Goal: Communication & Community: Answer question/provide support

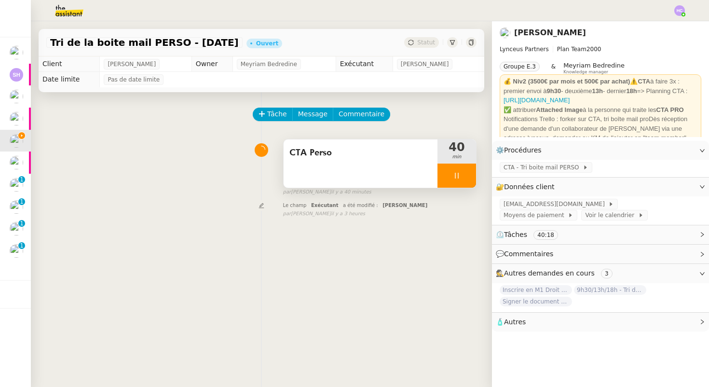
scroll to position [21, 0]
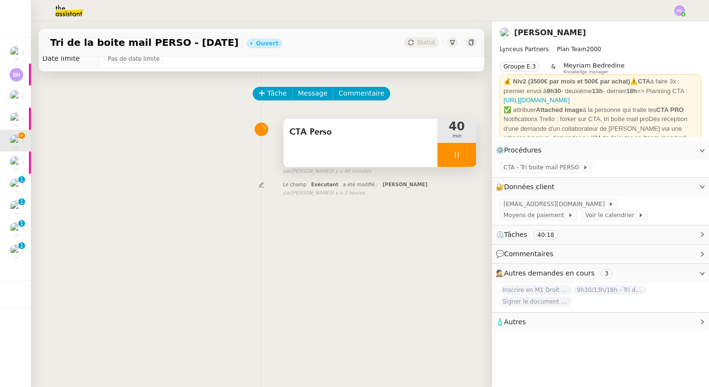
click at [456, 157] on icon at bounding box center [457, 155] width 8 height 8
click at [464, 160] on button at bounding box center [465, 155] width 19 height 24
click at [445, 147] on button at bounding box center [456, 155] width 39 height 24
click at [446, 148] on div at bounding box center [446, 155] width 19 height 24
click at [313, 92] on span "Message" at bounding box center [312, 93] width 29 height 11
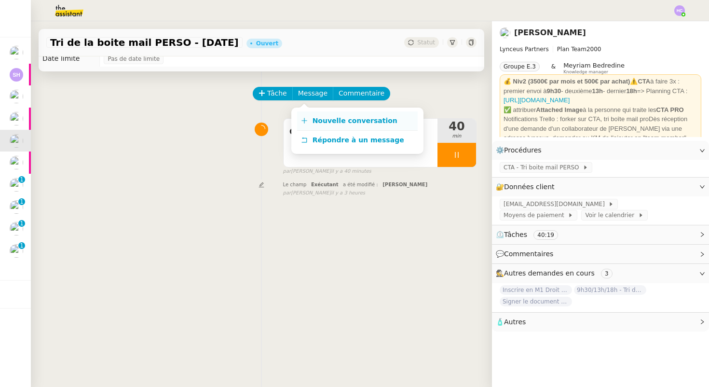
click at [318, 121] on span "Nouvelle conversation" at bounding box center [354, 121] width 85 height 8
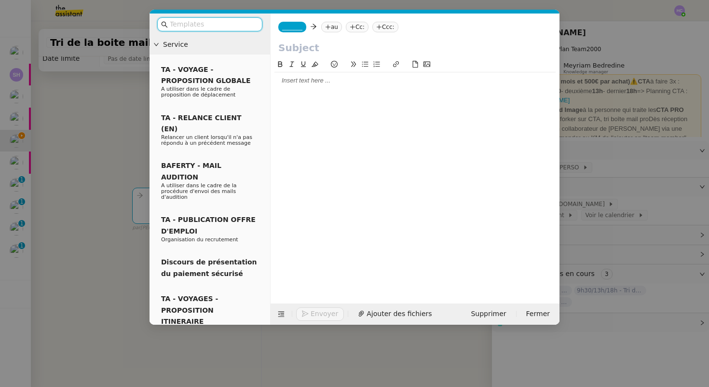
click at [294, 27] on span "_______" at bounding box center [292, 27] width 20 height 7
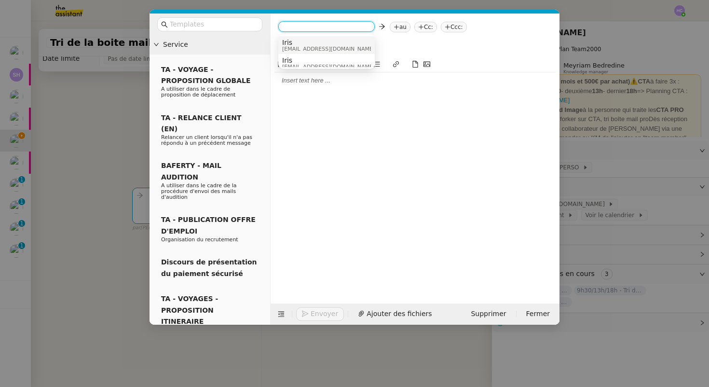
click at [298, 44] on span "Iris" at bounding box center [328, 43] width 93 height 8
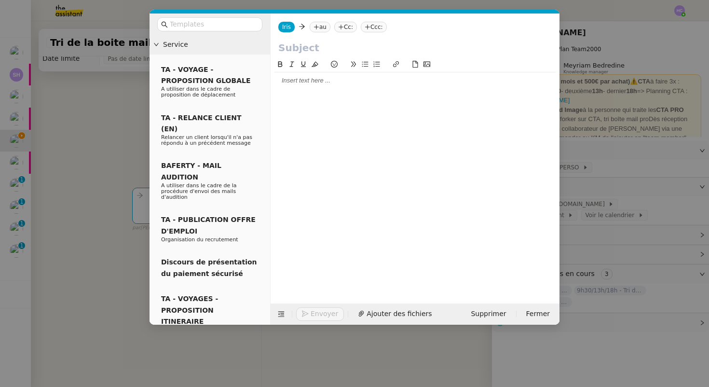
click at [321, 24] on nz-tag "au" at bounding box center [319, 27] width 21 height 11
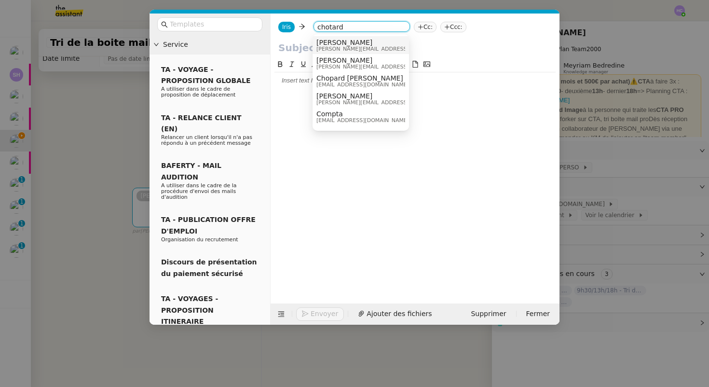
type input "chotard"
click at [325, 44] on span "[PERSON_NAME]" at bounding box center [384, 43] width 137 height 8
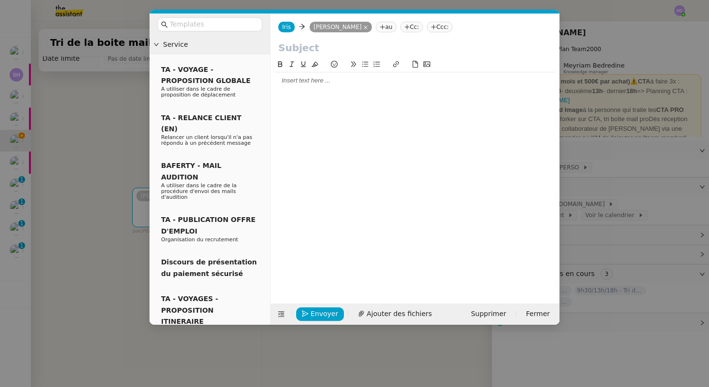
click at [310, 48] on input "text" at bounding box center [414, 47] width 273 height 14
type input "CTA perso"
click at [309, 83] on div at bounding box center [414, 80] width 281 height 9
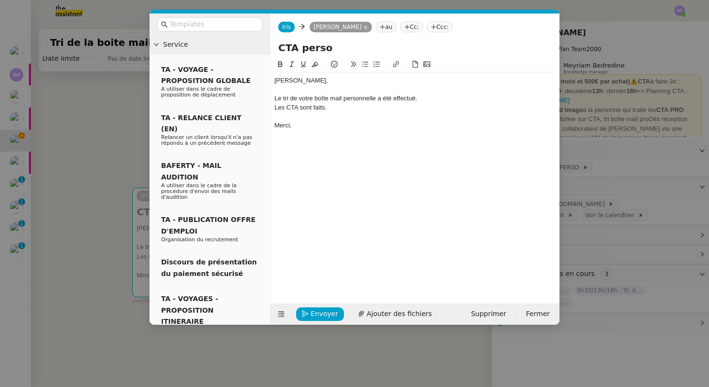
click at [289, 107] on div "Les CTA sont faits." at bounding box center [414, 107] width 281 height 9
paste input "https://trello.com/b/GQgswtmC/cta"
type input "https://trello.com/b/GQgswtmC/cta"
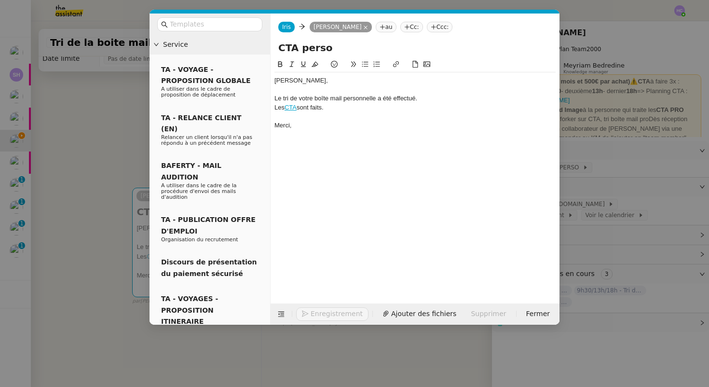
click at [347, 113] on div at bounding box center [414, 116] width 281 height 9
click at [367, 107] on div "Les CTA sont faits." at bounding box center [414, 107] width 281 height 9
click at [314, 313] on span "Envoyer" at bounding box center [323, 313] width 27 height 11
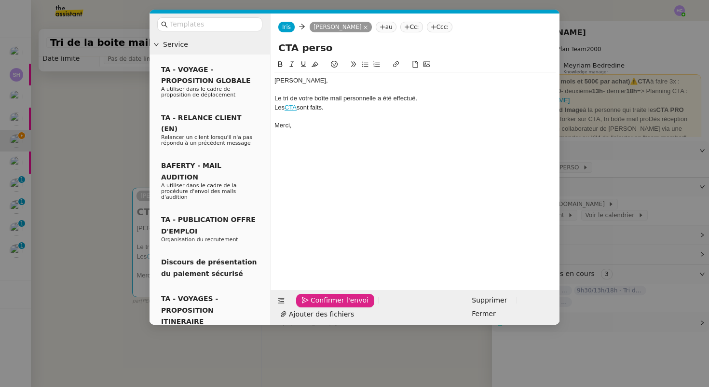
click at [314, 306] on span "Confirmer l'envoi" at bounding box center [339, 300] width 58 height 11
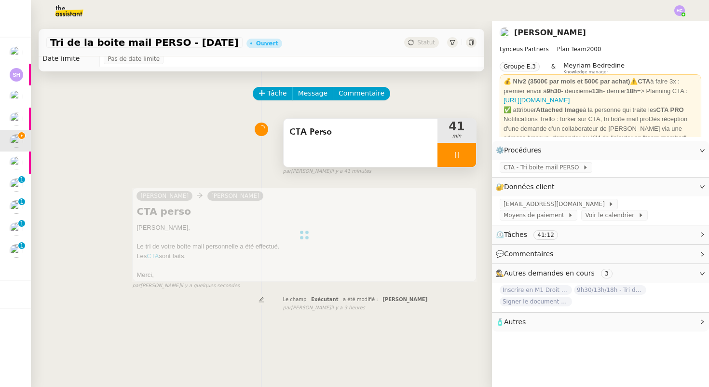
click at [454, 158] on icon at bounding box center [457, 155] width 8 height 8
click at [459, 158] on button at bounding box center [465, 155] width 19 height 24
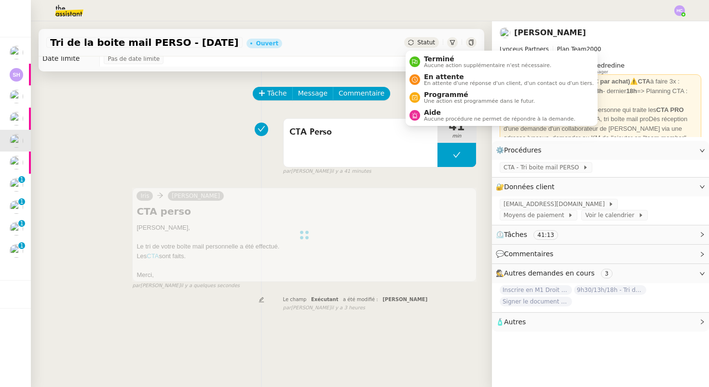
click at [423, 42] on span "Statut" at bounding box center [426, 42] width 18 height 7
click at [424, 63] on span "Aucune action supplémentaire n'est nécessaire." at bounding box center [487, 65] width 127 height 5
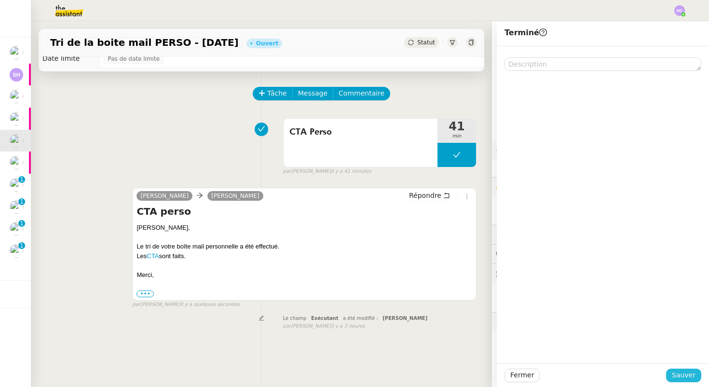
click at [681, 372] on span "Sauver" at bounding box center [683, 374] width 24 height 11
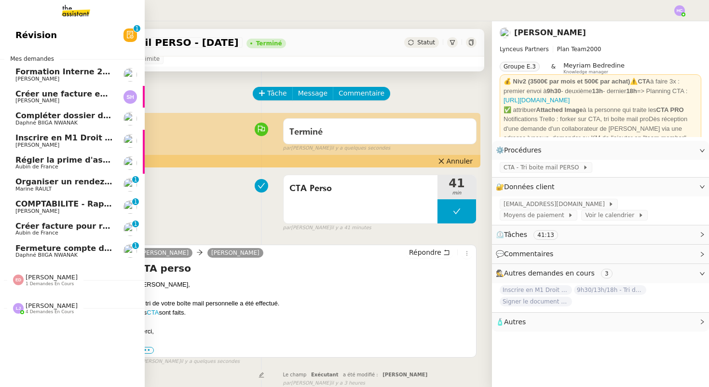
click at [51, 137] on span "Inscrire en M1 Droit des affaires" at bounding box center [85, 137] width 140 height 9
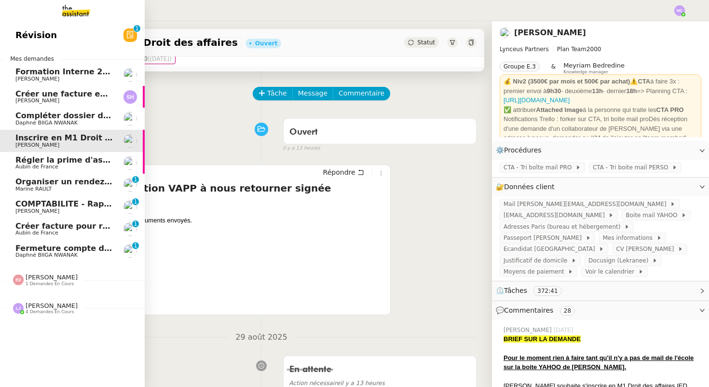
click at [54, 135] on span "Inscrire en M1 Droit des affaires" at bounding box center [85, 137] width 140 height 9
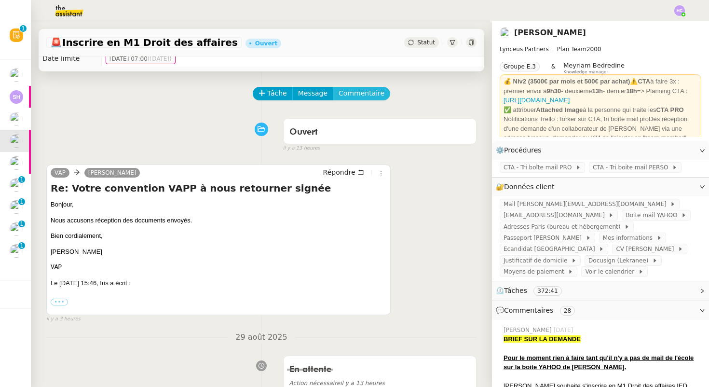
click at [347, 91] on span "Commentaire" at bounding box center [361, 93] width 46 height 11
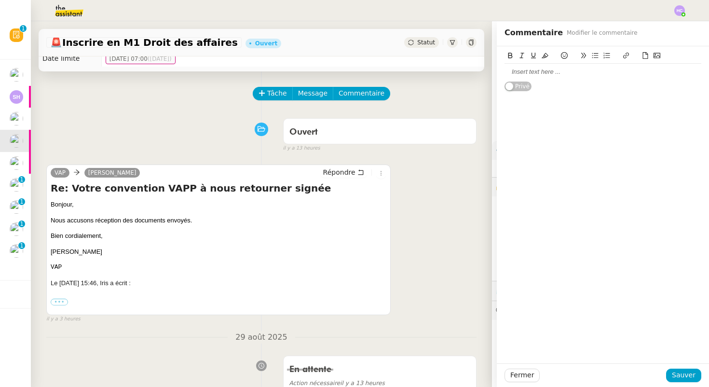
click at [510, 73] on div at bounding box center [602, 71] width 197 height 9
click at [693, 373] on span "Sauver" at bounding box center [683, 374] width 24 height 11
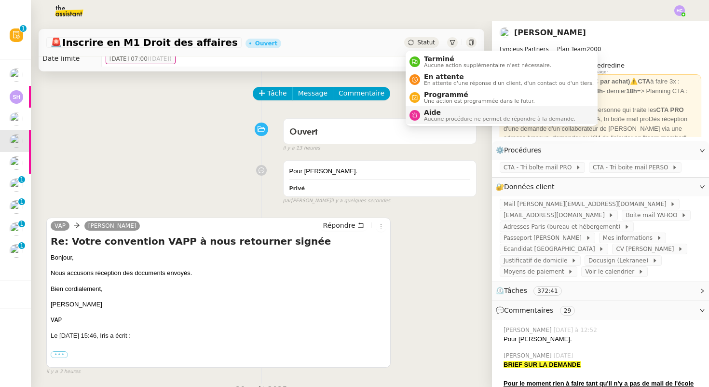
click at [427, 113] on span "Aide" at bounding box center [499, 112] width 151 height 8
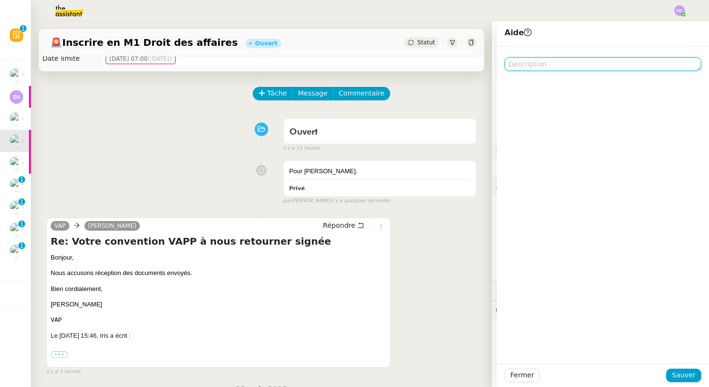
click at [569, 64] on textarea at bounding box center [602, 63] width 197 height 13
type textarea "cf commentaire"
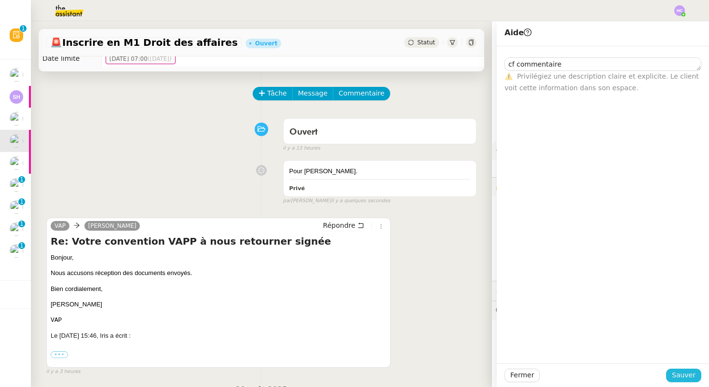
click at [674, 375] on span "Sauver" at bounding box center [683, 374] width 24 height 11
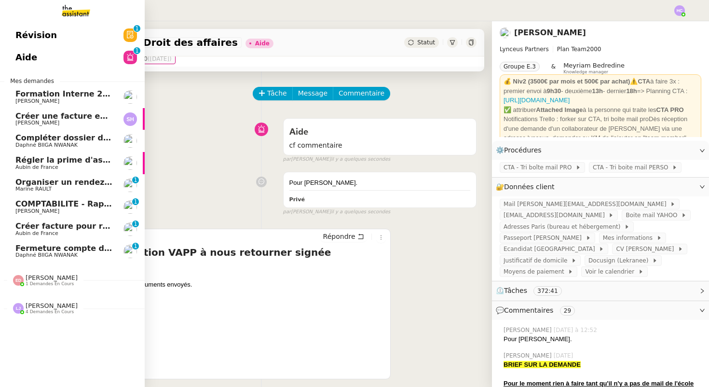
click at [53, 161] on span "Régler la prime d'assurance" at bounding box center [75, 159] width 121 height 9
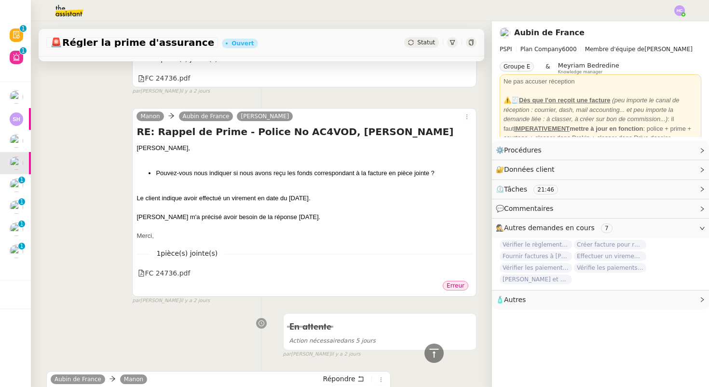
scroll to position [444, 0]
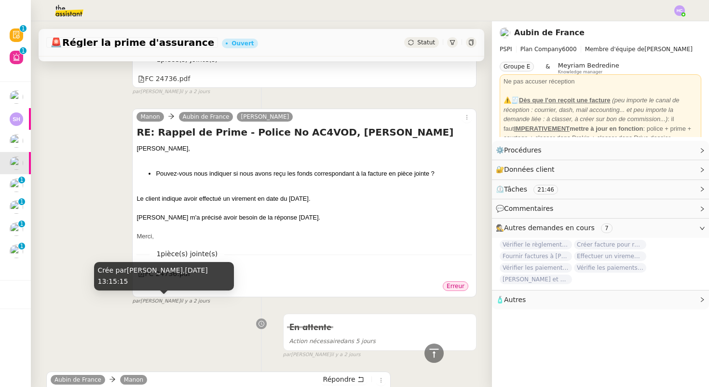
click at [161, 302] on small "par Hannah C. il y a 2 jours" at bounding box center [171, 301] width 78 height 8
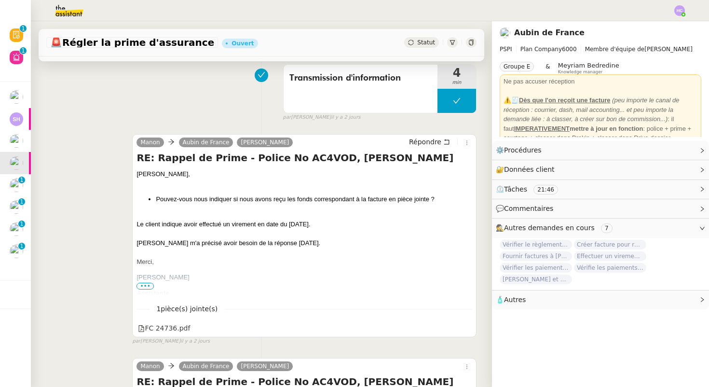
scroll to position [194, 0]
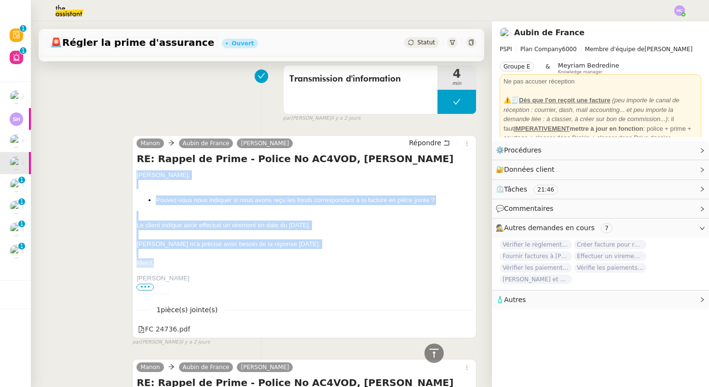
drag, startPoint x: 153, startPoint y: 261, endPoint x: 129, endPoint y: 172, distance: 92.4
click at [129, 172] on div "Manon Aubin de France Sharlen Torrado Répondre RE: Rappel de Prime - Police No …" at bounding box center [261, 236] width 430 height 220
copy div "Sharlen, Pouvez-vous nous indiquer si nous avons reçu les fonds correspondant à…"
click at [428, 141] on span "Répondre" at bounding box center [425, 143] width 32 height 10
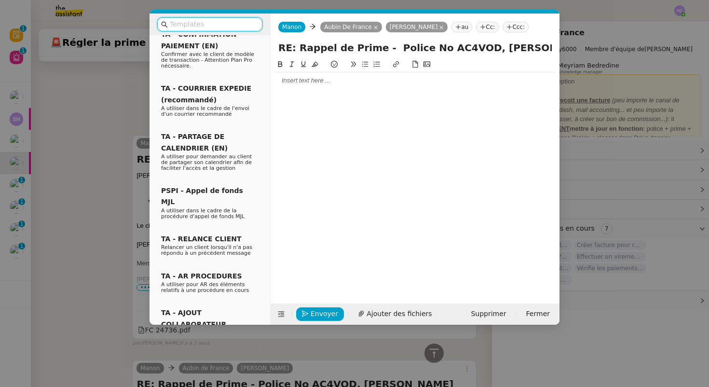
scroll to position [330, 0]
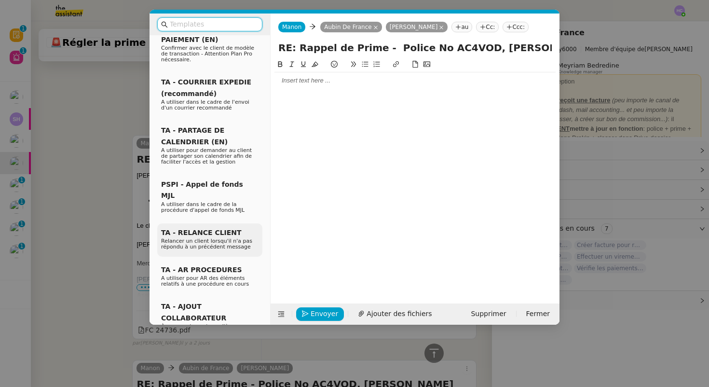
click at [210, 238] on span "Relancer un client lorsqu'il n'a pas répondu à un précédent message" at bounding box center [206, 244] width 91 height 12
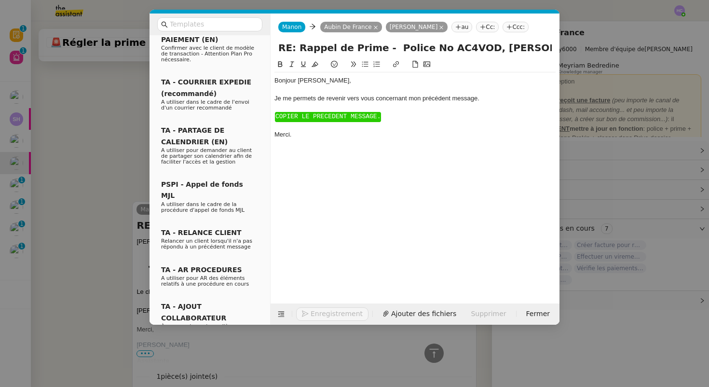
scroll to position [333, 0]
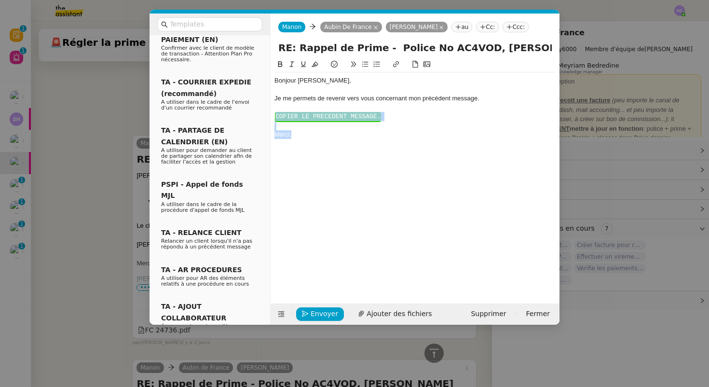
drag, startPoint x: 295, startPoint y: 145, endPoint x: 269, endPoint y: 116, distance: 38.6
click at [269, 116] on nz-layout "Service TA - VOYAGE - PROPOSITION GLOBALE A utiliser dans le cadre de propositi…" at bounding box center [354, 168] width 410 height 311
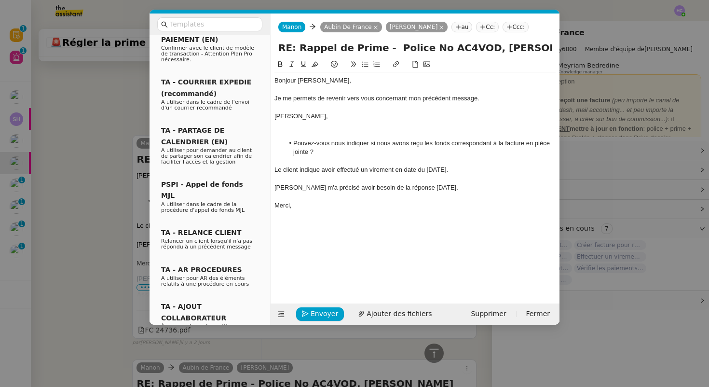
scroll to position [393, 0]
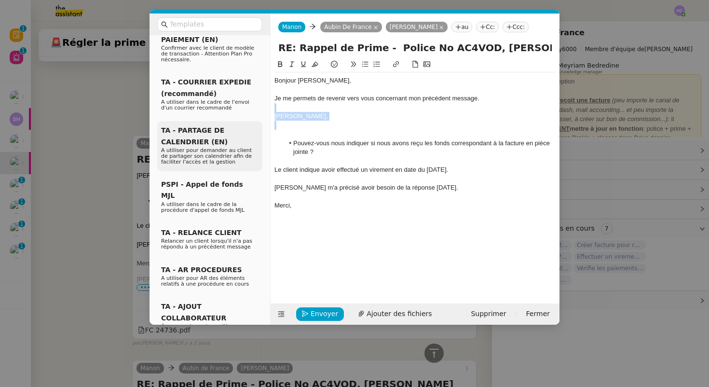
drag, startPoint x: 309, startPoint y: 123, endPoint x: 254, endPoint y: 111, distance: 57.3
click at [254, 111] on nz-layout "Service TA - VOYAGE - PROPOSITION GLOBALE A utiliser dans le cadre de propositi…" at bounding box center [354, 168] width 410 height 311
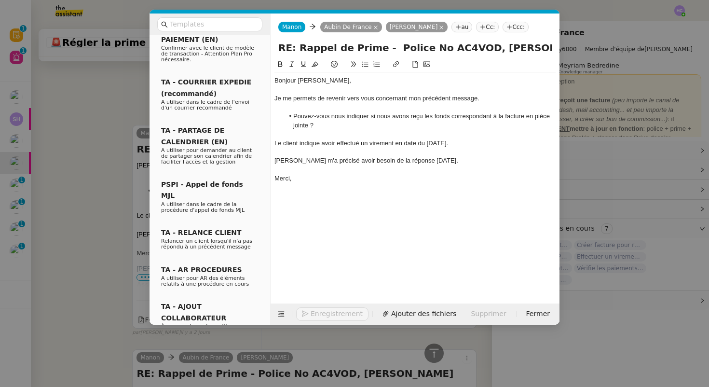
scroll to position [383, 0]
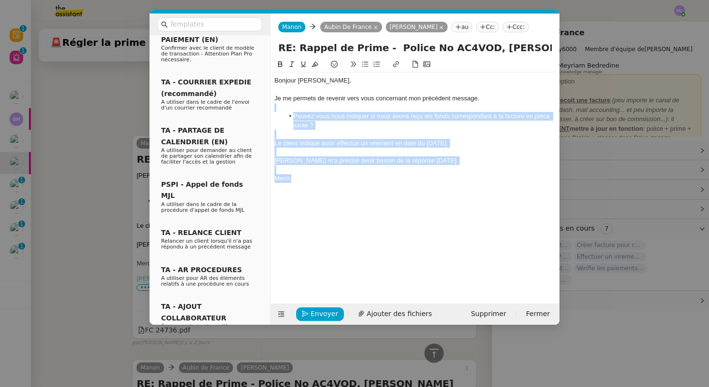
drag, startPoint x: 300, startPoint y: 178, endPoint x: 273, endPoint y: 111, distance: 72.1
click at [273, 111] on nz-spin "Bonjour ﻿Aubin﻿, Je me permets de revenir vers vous concernant mon précédent me…" at bounding box center [414, 175] width 289 height 233
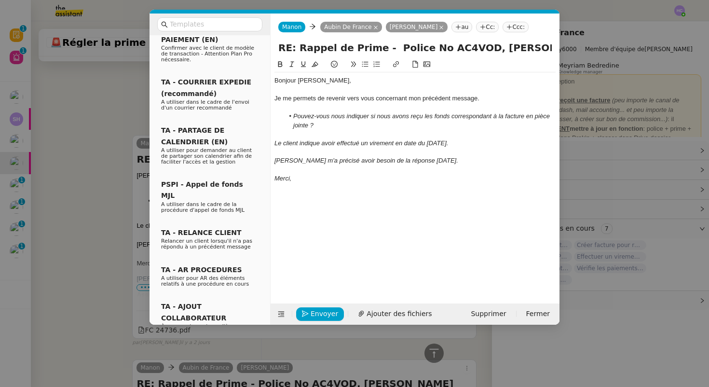
click at [502, 99] on div "Je me permets de revenir vers vous concernant mon précédent message." at bounding box center [414, 98] width 281 height 9
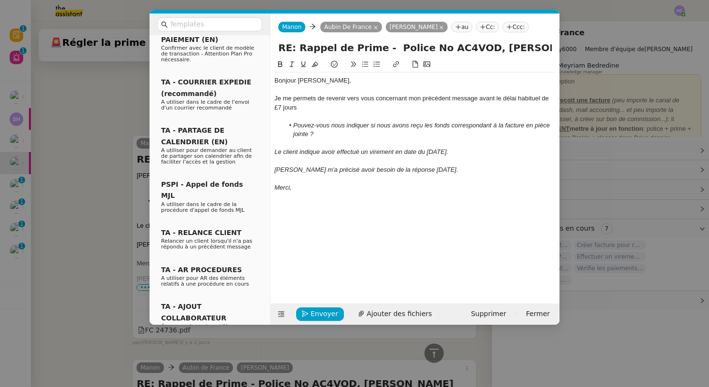
click at [277, 107] on div "Je me permets de revenir vers vous concernant mon précédent message avant le dé…" at bounding box center [414, 103] width 281 height 18
click at [294, 110] on div "Je me permets de revenir vers vous concernant mon précédent message avant le dé…" at bounding box center [414, 103] width 281 height 18
click at [107, 131] on nz-modal-container "Service TA - VOYAGE - PROPOSITION GLOBALE A utiliser dans le cadre de propositi…" at bounding box center [354, 193] width 709 height 387
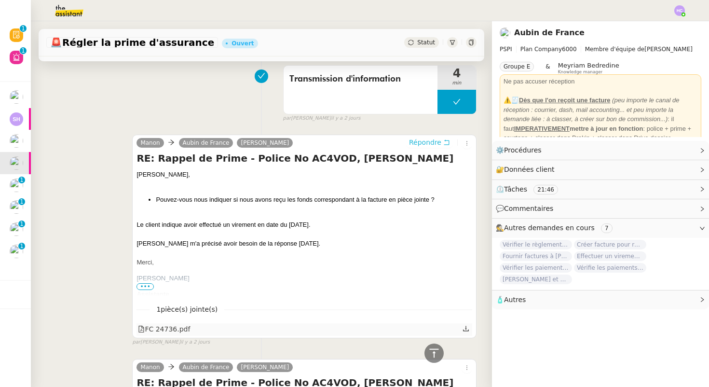
scroll to position [391, 0]
click at [468, 326] on icon at bounding box center [465, 328] width 7 height 7
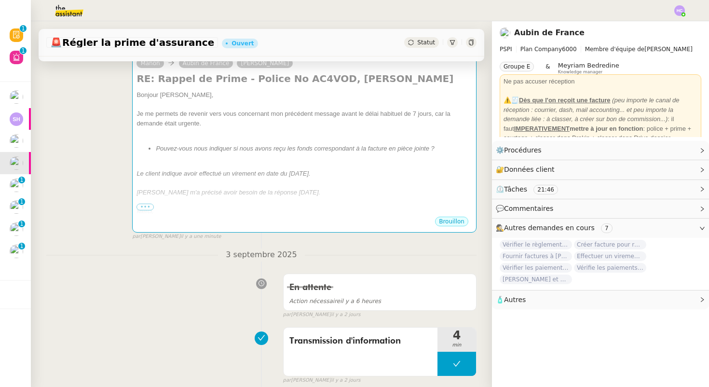
scroll to position [127, 0]
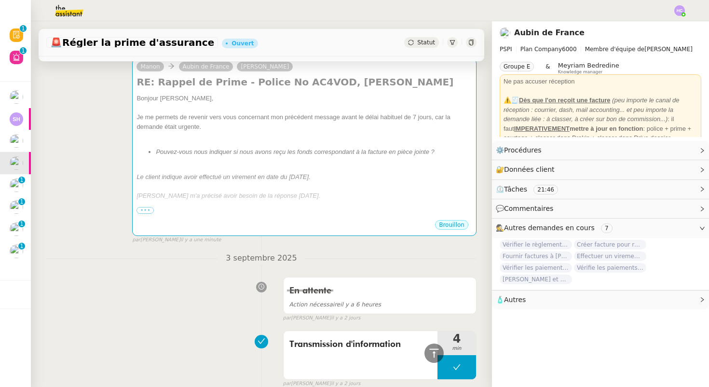
click at [276, 177] on em "Le client indique avoir effectué un virement en date du 20 juin." at bounding box center [223, 176] width 174 height 7
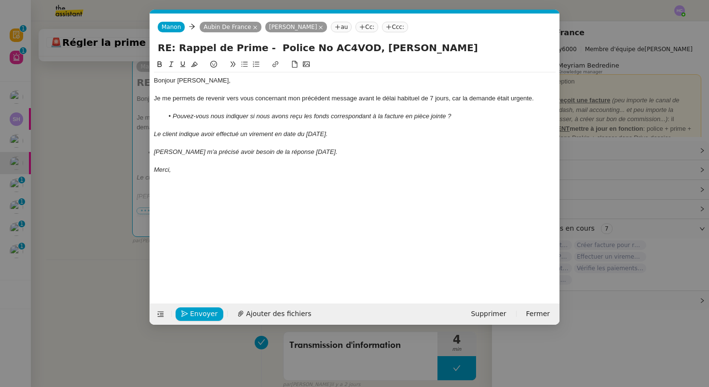
scroll to position [0, 20]
click at [257, 312] on span "Ajouter des fichiers" at bounding box center [278, 313] width 65 height 11
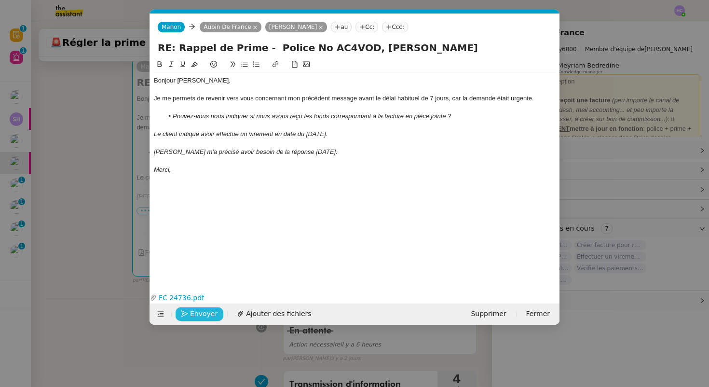
click at [190, 311] on span "Envoyer" at bounding box center [203, 313] width 27 height 11
click at [190, 311] on span "Confirmer l'envoi" at bounding box center [219, 313] width 58 height 11
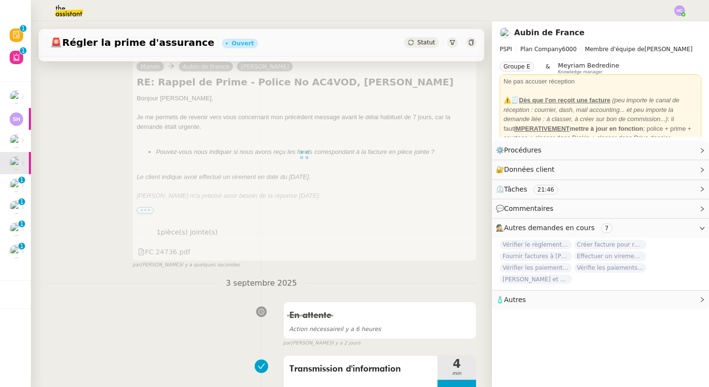
scroll to position [0, 0]
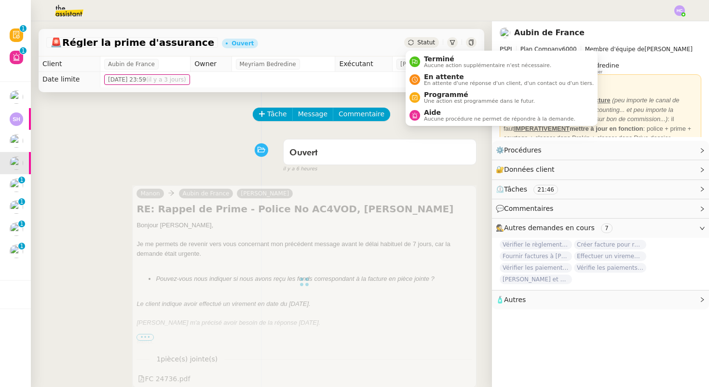
click at [421, 44] on span "Statut" at bounding box center [426, 42] width 18 height 7
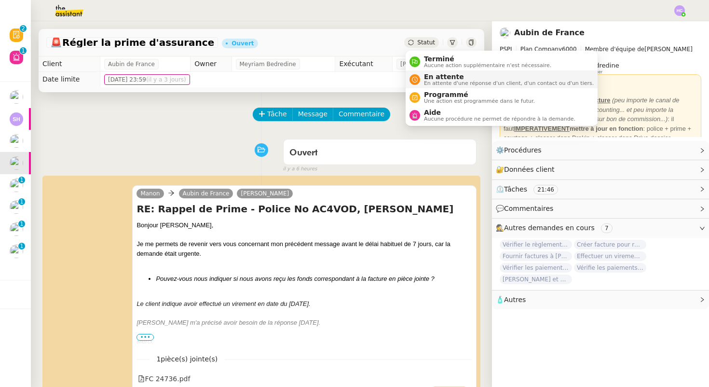
click at [432, 78] on span "En attente" at bounding box center [509, 77] width 170 height 8
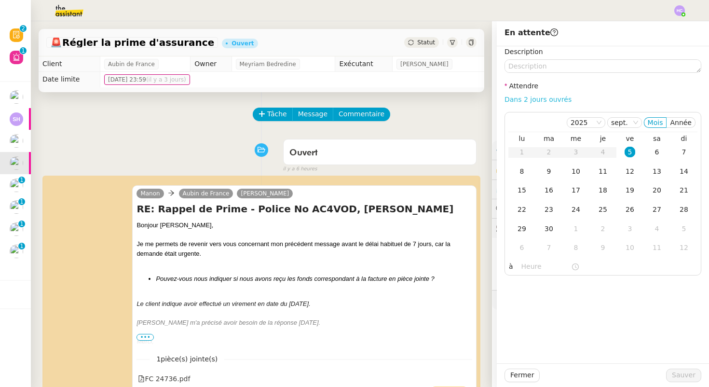
click at [543, 98] on link "Dans 2 jours ouvrés" at bounding box center [537, 99] width 67 height 8
type input "07:00"
click at [684, 372] on span "Sauver" at bounding box center [683, 374] width 24 height 11
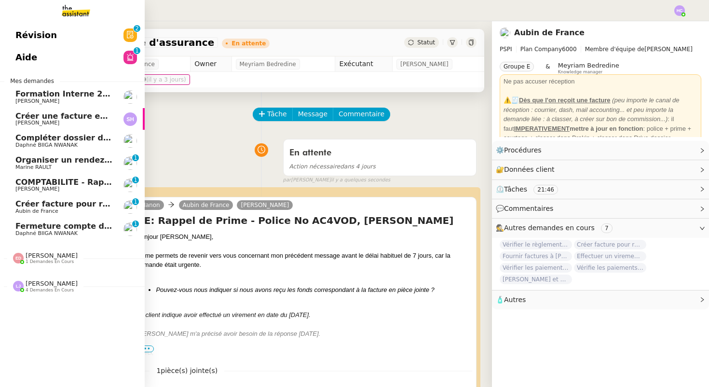
click at [64, 159] on span "Organiser un rendez-vous sur site" at bounding box center [89, 159] width 148 height 9
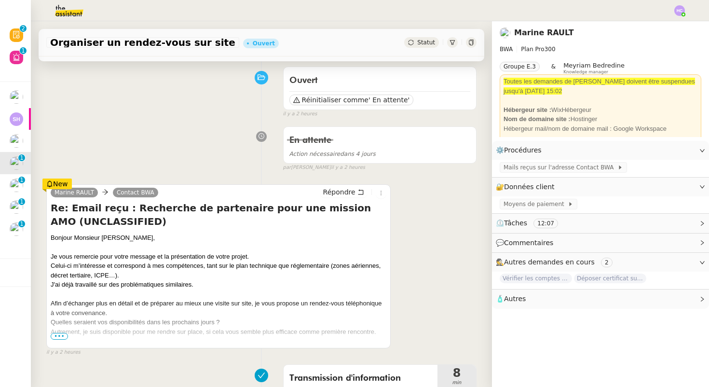
scroll to position [100, 0]
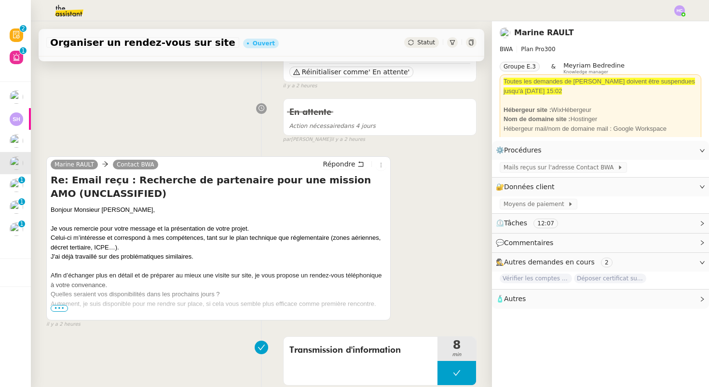
click at [57, 307] on span "•••" at bounding box center [59, 308] width 17 height 7
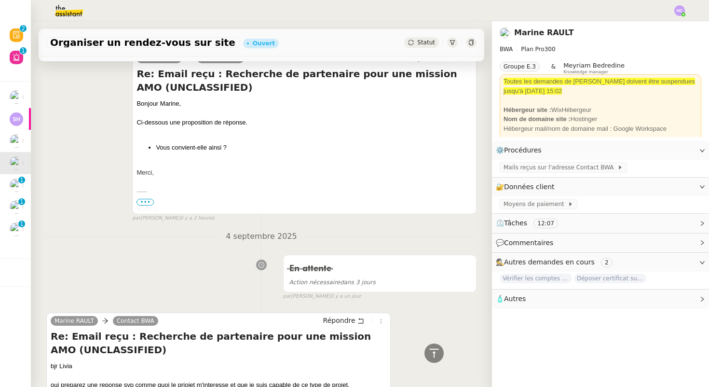
scroll to position [620, 0]
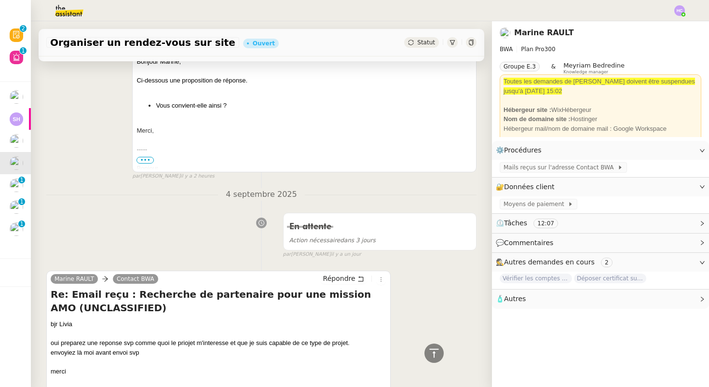
click at [146, 162] on span "•••" at bounding box center [144, 160] width 17 height 7
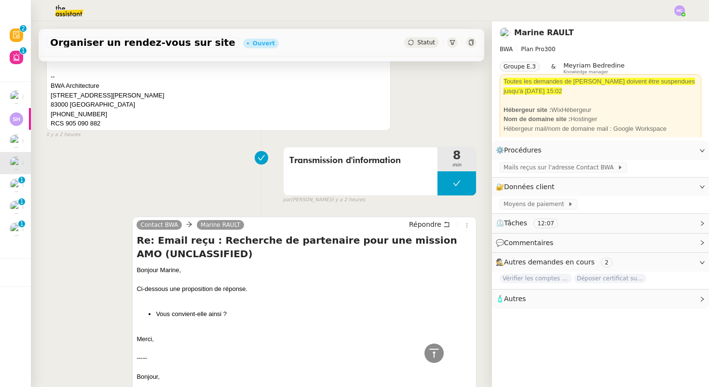
scroll to position [216, 0]
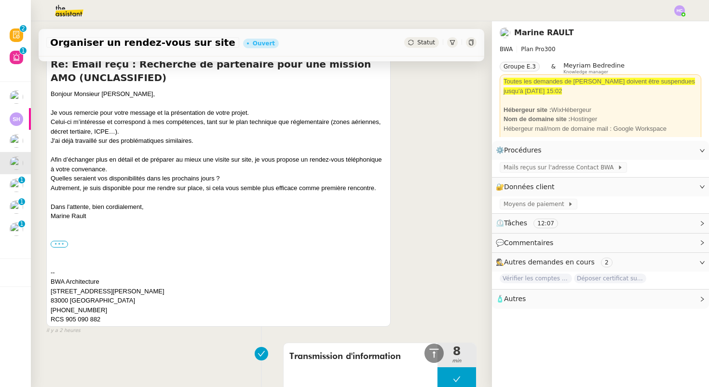
click at [59, 244] on label "•••" at bounding box center [59, 244] width 17 height 7
click at [0, 0] on input "•••" at bounding box center [0, 0] width 0 height 0
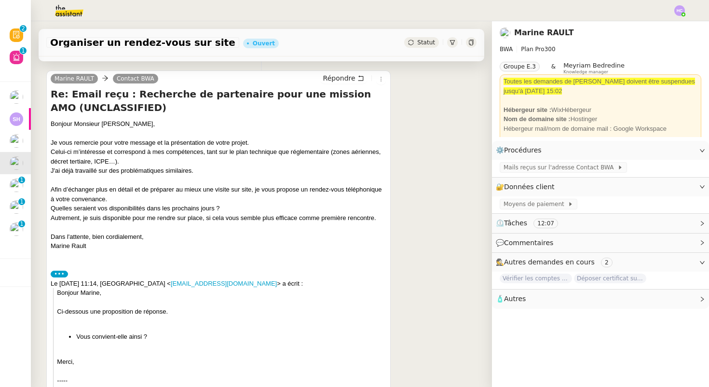
scroll to position [187, 0]
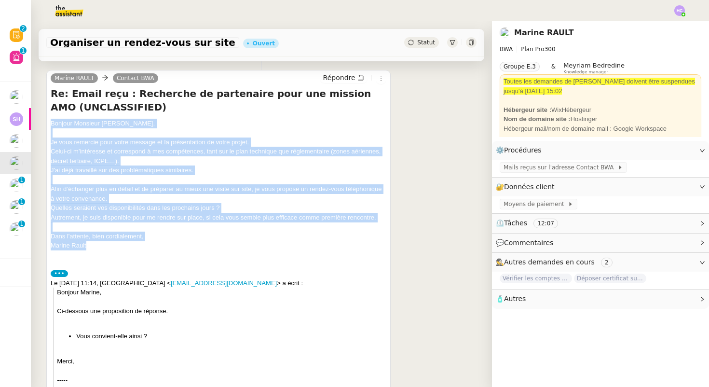
drag, startPoint x: 88, startPoint y: 246, endPoint x: 50, endPoint y: 124, distance: 127.9
copy div "Bonjour Monsieur Boisson, Je vous remercie pour votre message et la présentatio…"
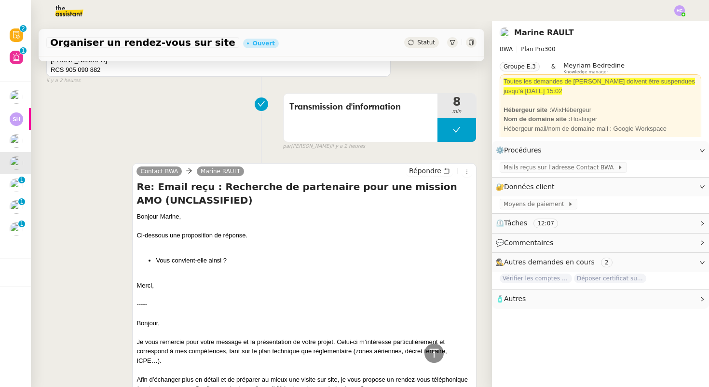
scroll to position [1215, 0]
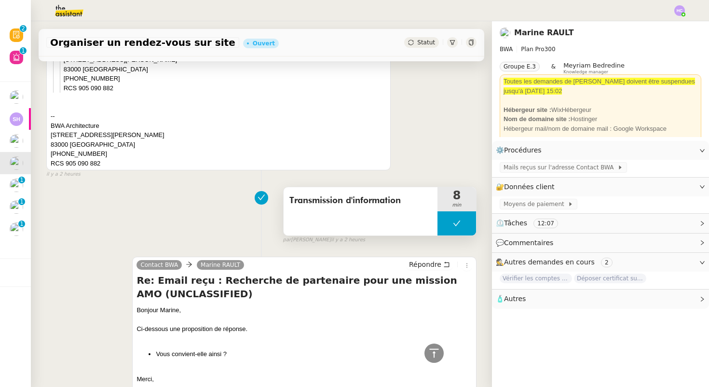
click at [452, 225] on button at bounding box center [456, 223] width 39 height 24
click at [445, 223] on icon at bounding box center [446, 222] width 3 height 5
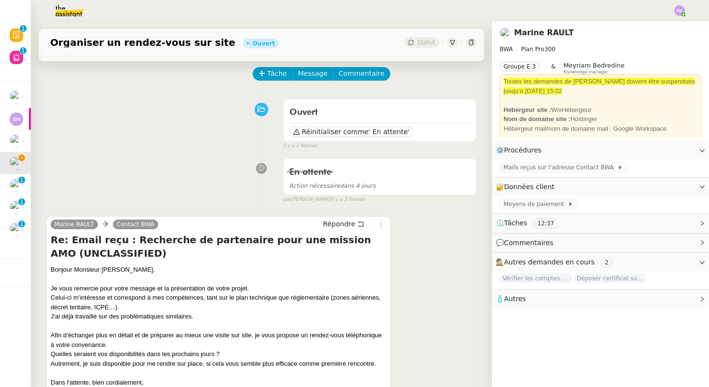
scroll to position [125, 0]
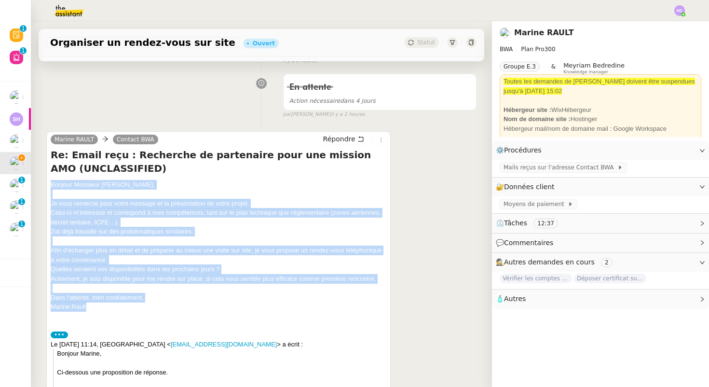
drag, startPoint x: 52, startPoint y: 183, endPoint x: 94, endPoint y: 305, distance: 129.3
click at [94, 305] on div "Bonjour Monsieur Boisson, Je vous remercie pour votre message et la présentatio…" at bounding box center [218, 246] width 335 height 132
copy div "Bonjour Monsieur Boisson, Je vous remercie pour votre message et la présentatio…"
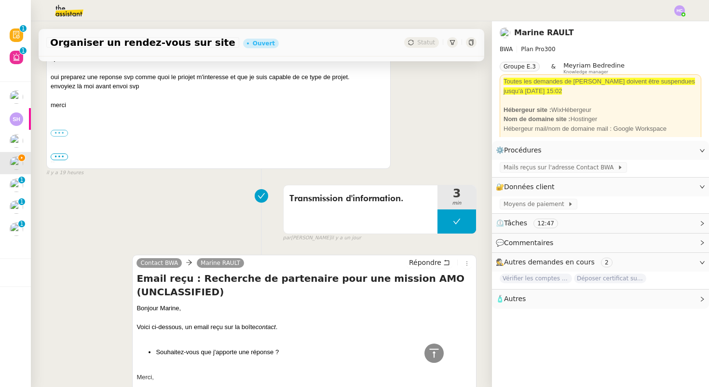
scroll to position [2331, 0]
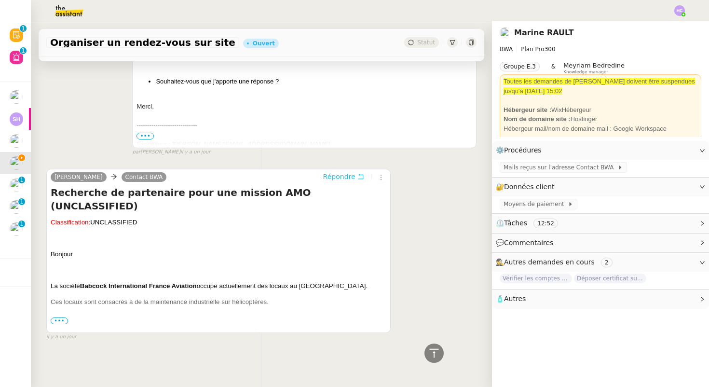
click at [348, 177] on span "Répondre" at bounding box center [339, 177] width 32 height 10
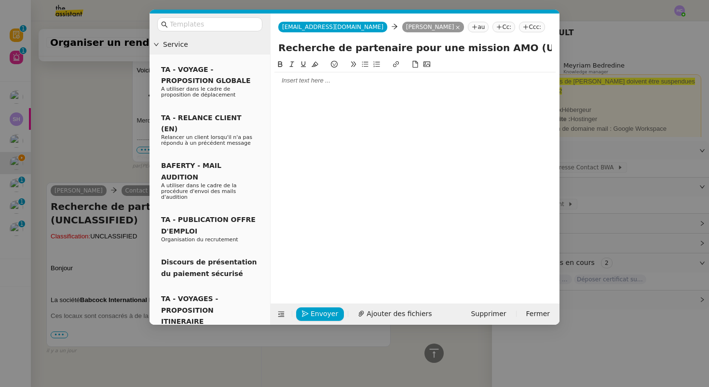
scroll to position [2407, 0]
click at [299, 80] on div at bounding box center [414, 80] width 281 height 9
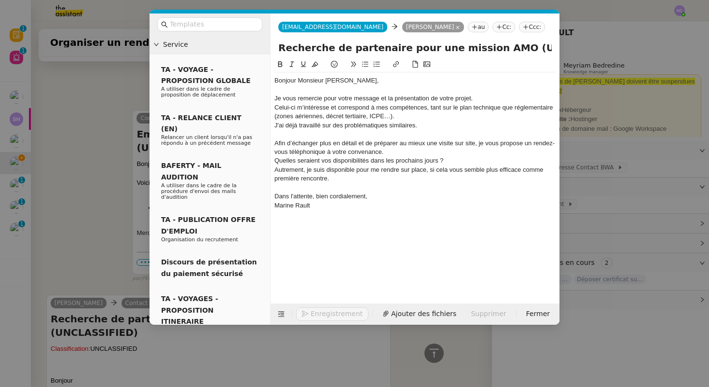
scroll to position [2533, 0]
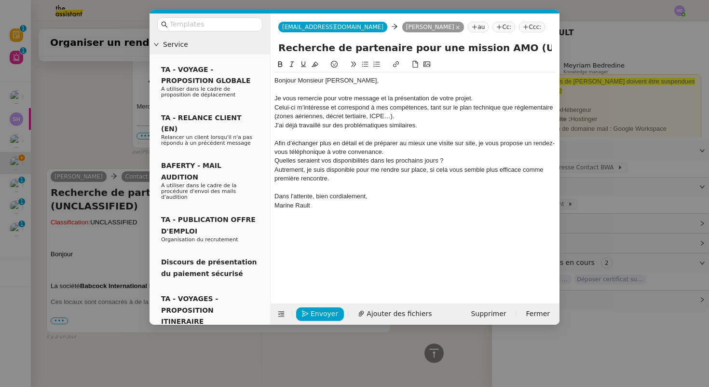
click at [361, 80] on div "Bonjour Monsieur Boisson," at bounding box center [414, 80] width 281 height 9
click at [480, 99] on div "Je vous remercie pour votre message et la présentation de votre projet." at bounding box center [414, 98] width 281 height 9
click at [403, 113] on div "Celui-ci m’intéresse et correspond à mes compétences, tant sur le plan techniqu…" at bounding box center [414, 112] width 281 height 18
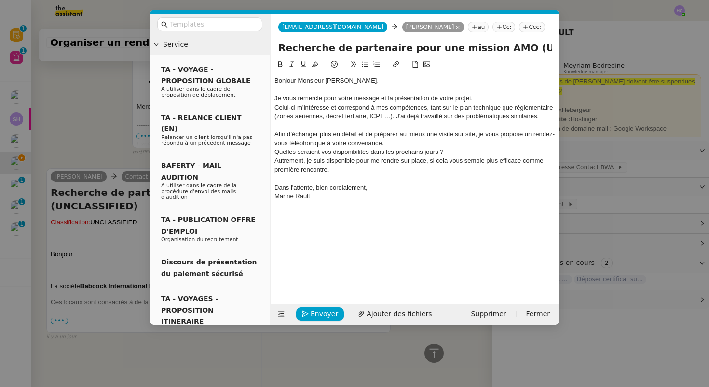
scroll to position [2529, 0]
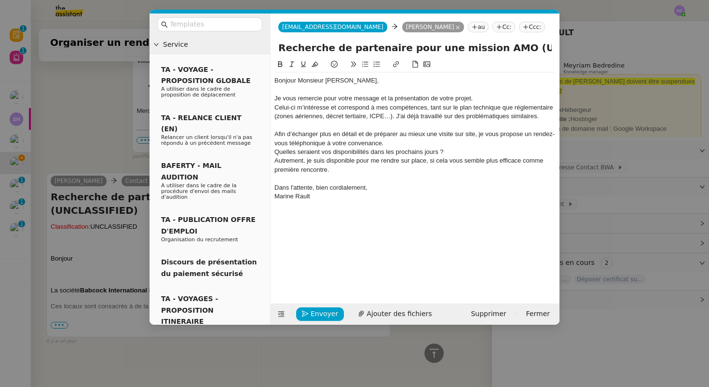
click at [389, 148] on div "Quelles seraient vos disponibilités dans les prochains jours ?" at bounding box center [414, 151] width 281 height 9
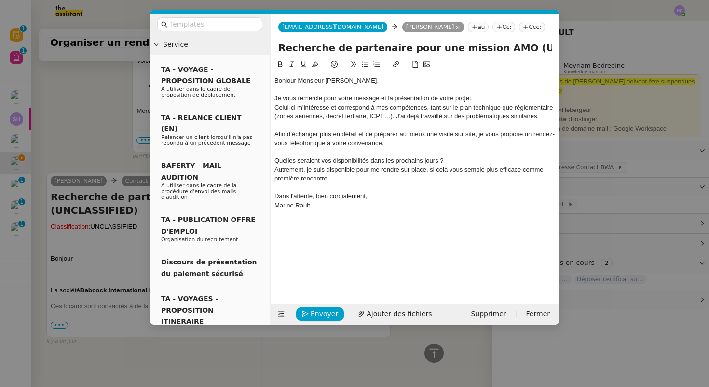
scroll to position [2533, 0]
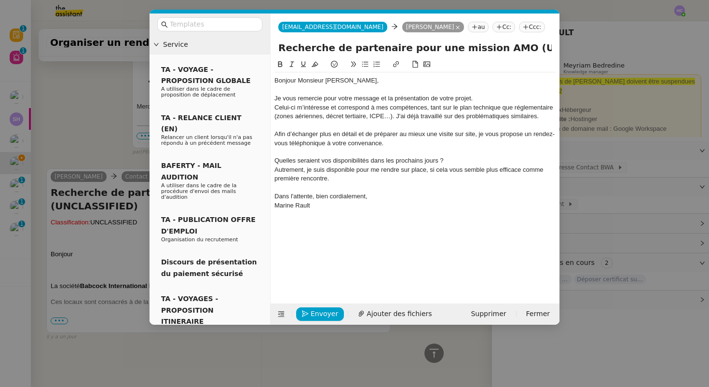
click at [486, 96] on div "Je vous remercie pour votre message et la présentation de votre projet." at bounding box center [414, 98] width 281 height 9
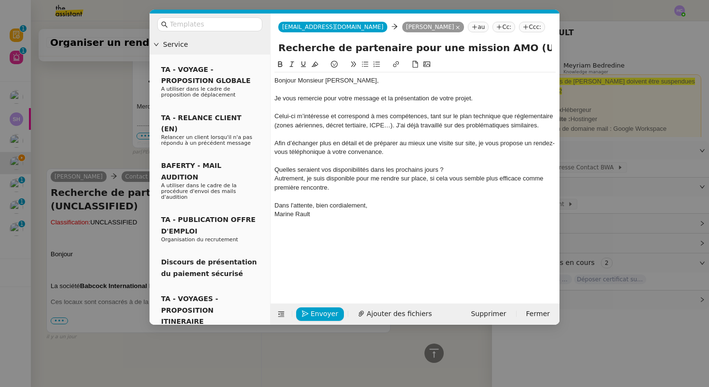
click at [398, 127] on div "Celui-ci m’intéresse et correspond à mes compétences, tant sur le plan techniqu…" at bounding box center [414, 121] width 281 height 18
click at [456, 170] on div "Quelles seraient vos disponibilités dans les prochains jours ?" at bounding box center [414, 169] width 281 height 9
click at [281, 163] on div at bounding box center [414, 160] width 281 height 9
click at [469, 167] on div "Quelles seraient vos disponibilités dans les prochains jours ?" at bounding box center [414, 169] width 281 height 9
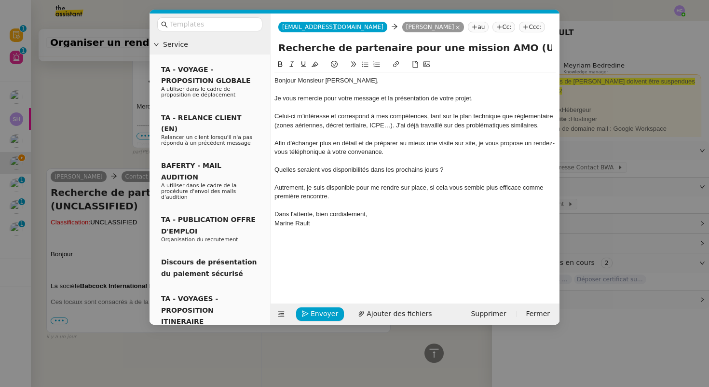
click at [373, 217] on div "Dans l'attente, bien cordialement," at bounding box center [414, 214] width 281 height 9
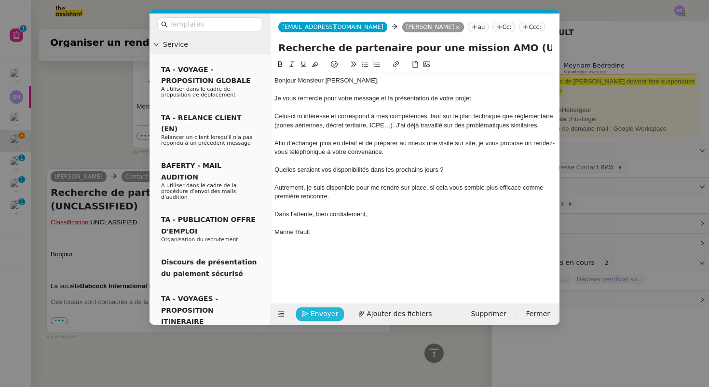
click at [310, 313] on span "Envoyer" at bounding box center [323, 313] width 27 height 11
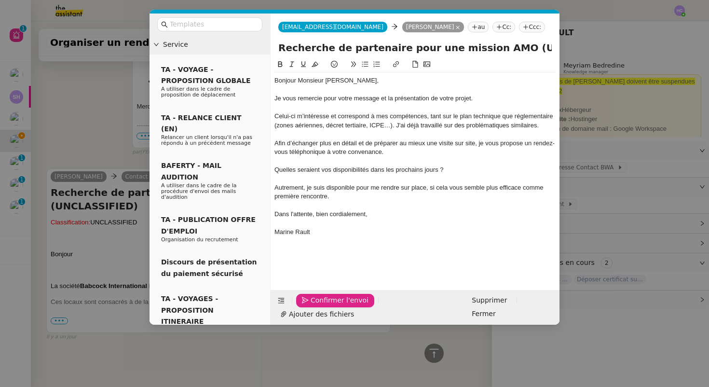
click at [311, 306] on span "Confirmer l'envoi" at bounding box center [339, 300] width 58 height 11
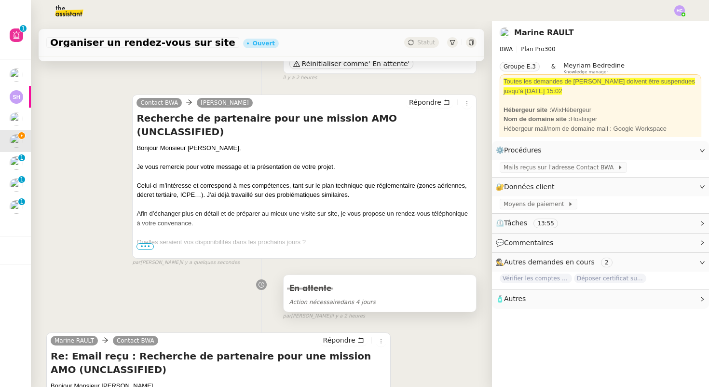
scroll to position [205, 0]
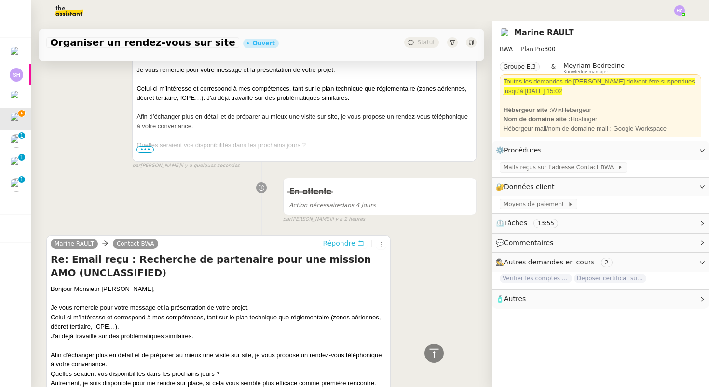
click at [335, 244] on span "Répondre" at bounding box center [339, 243] width 32 height 10
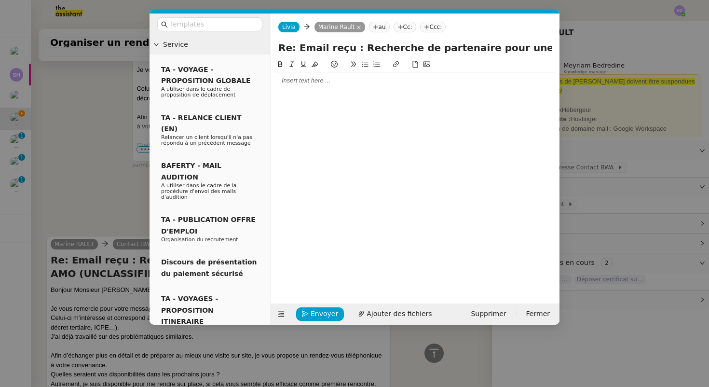
scroll to position [293, 0]
click at [310, 81] on div at bounding box center [414, 80] width 281 height 9
click at [313, 315] on span "Envoyer" at bounding box center [323, 313] width 27 height 11
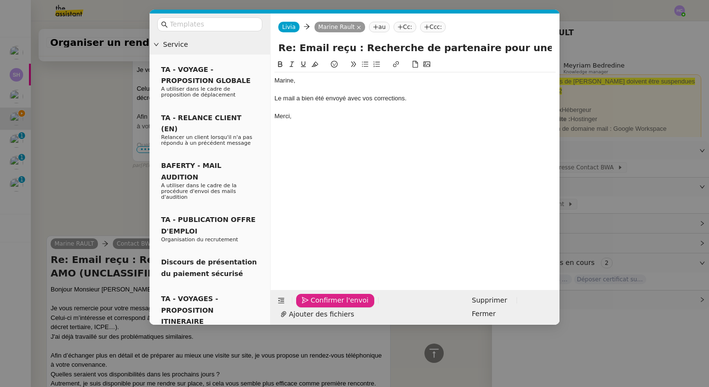
click at [313, 306] on span "Confirmer l'envoi" at bounding box center [339, 300] width 58 height 11
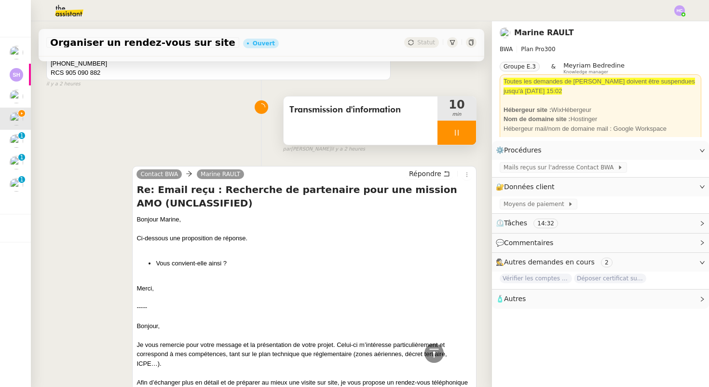
scroll to position [1675, 0]
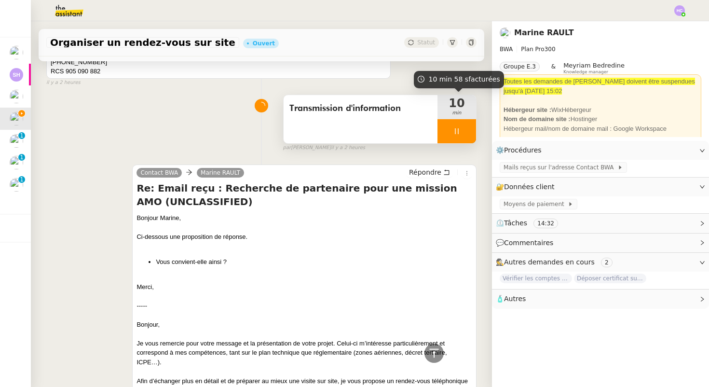
click at [457, 118] on div "10 min" at bounding box center [456, 107] width 39 height 24
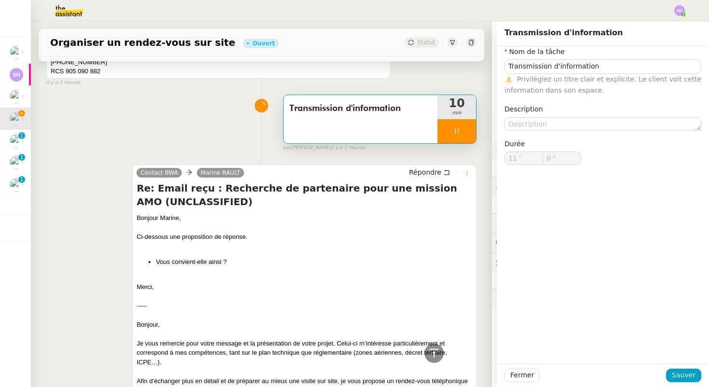
click at [457, 126] on div at bounding box center [456, 131] width 39 height 24
type input "Transmission d'information"
type input "10 '"
type input "59 ""
click at [462, 130] on icon at bounding box center [466, 131] width 8 height 8
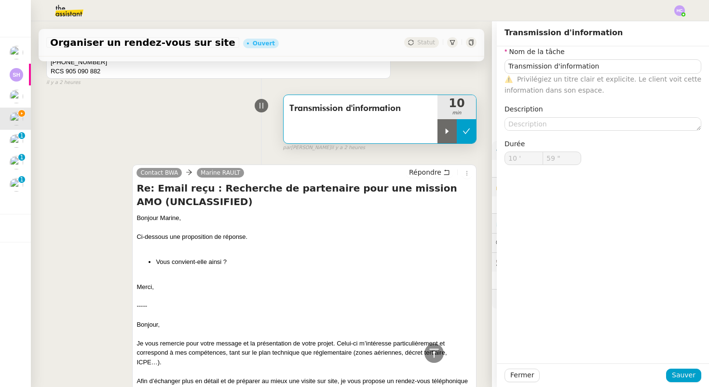
type input "Transmission d'information"
type input "10 '"
type input "59 ""
type input "Transmission d'information"
type input "10 '"
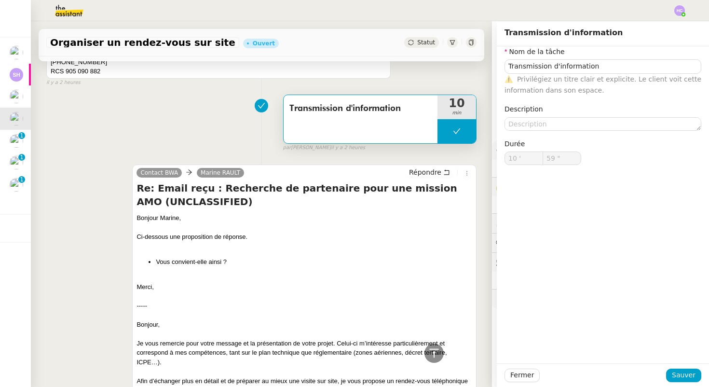
type input "59 ""
type input "Transmission d'information"
type input "10 '"
type input "59 ""
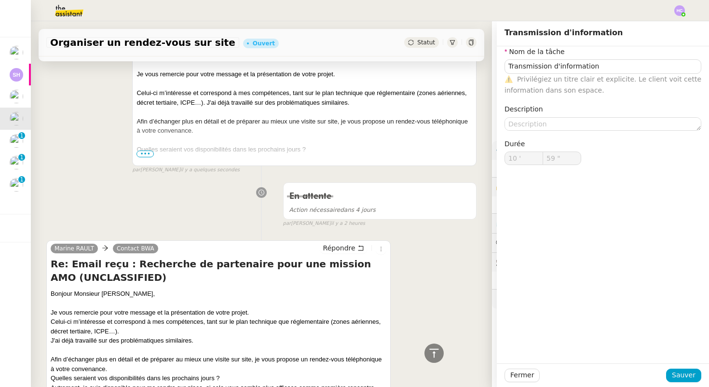
scroll to position [222, 0]
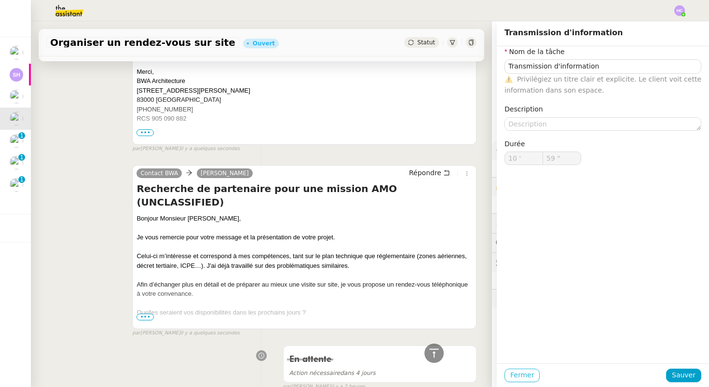
click at [529, 372] on span "Fermer" at bounding box center [522, 374] width 24 height 11
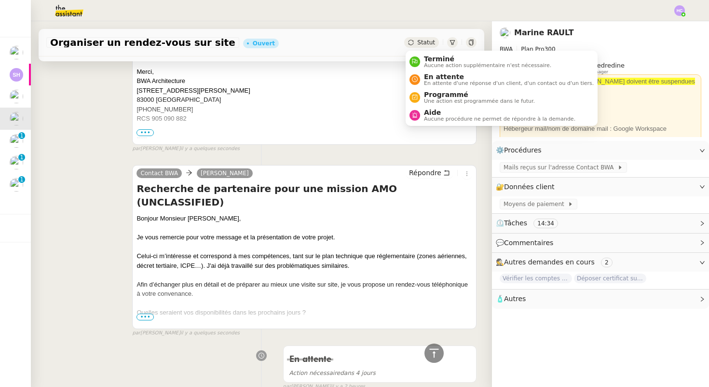
click at [427, 44] on span "Statut" at bounding box center [426, 42] width 18 height 7
click at [436, 82] on span "En attente d'une réponse d'un client, d'un contact ou d'un tiers." at bounding box center [509, 82] width 170 height 5
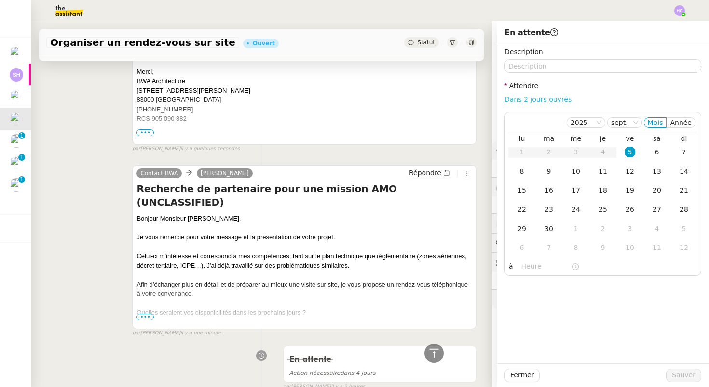
click at [509, 100] on link "Dans 2 jours ouvrés" at bounding box center [537, 99] width 67 height 8
type input "07:00"
click at [680, 372] on span "Sauver" at bounding box center [683, 374] width 24 height 11
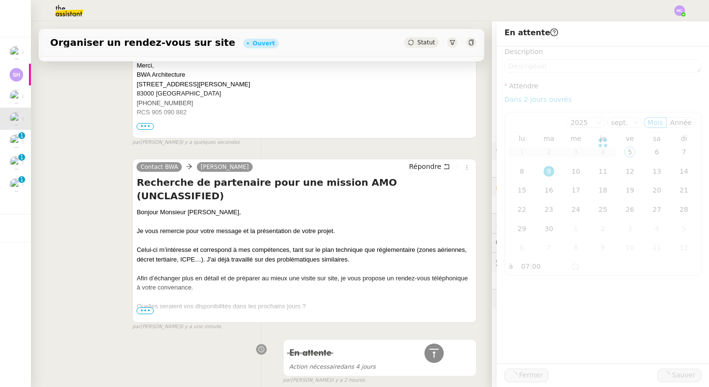
scroll to position [216, 0]
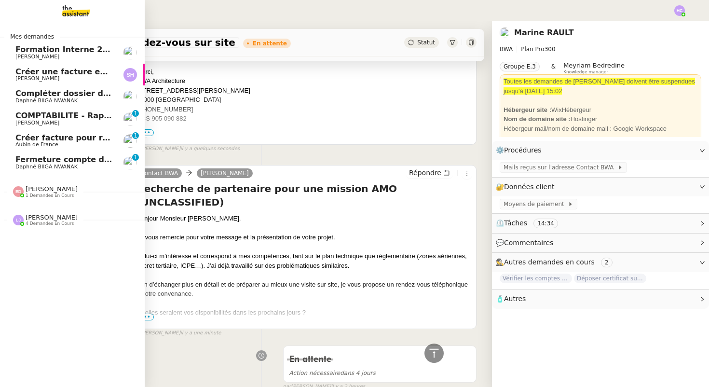
click at [88, 70] on span "Créer une facture en anglais immédiatement" at bounding box center [112, 71] width 195 height 9
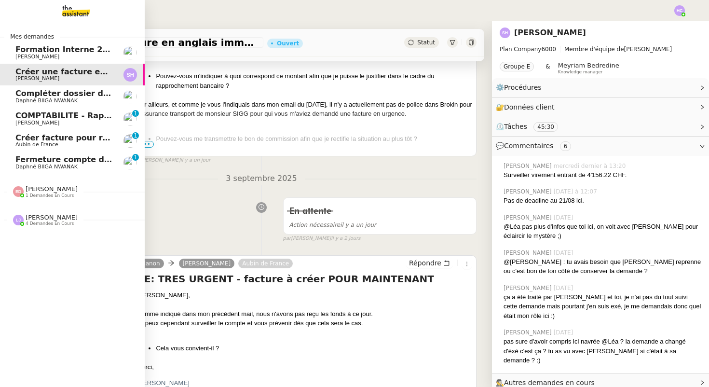
scroll to position [122, 0]
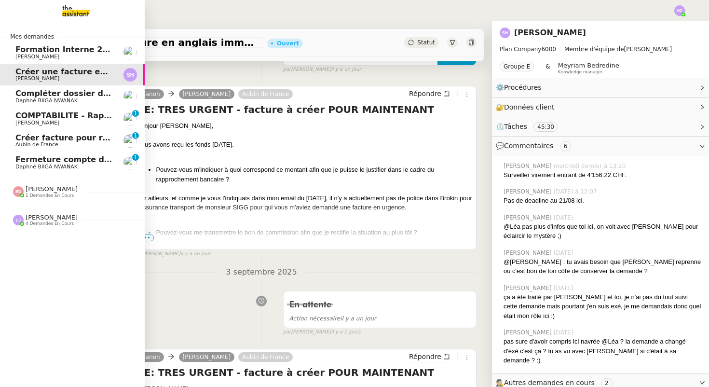
click at [63, 114] on span "COMPTABILITE - Rapprochement bancaire - 1 septembre 2025" at bounding box center [149, 115] width 269 height 9
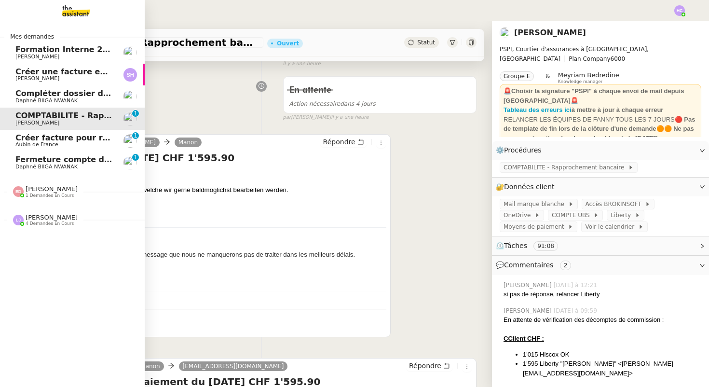
click at [62, 116] on span "COMPTABILITE - Rapprochement bancaire - 1 septembre 2025" at bounding box center [149, 115] width 269 height 9
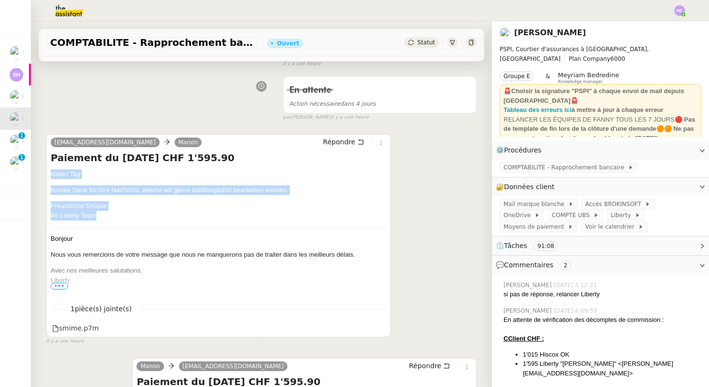
drag, startPoint x: 52, startPoint y: 172, endPoint x: 106, endPoint y: 213, distance: 68.4
copy div "Guten Tag Besten Dank für Ihre Nachricht, welche wir gerne baldmöglichst bearbe…"
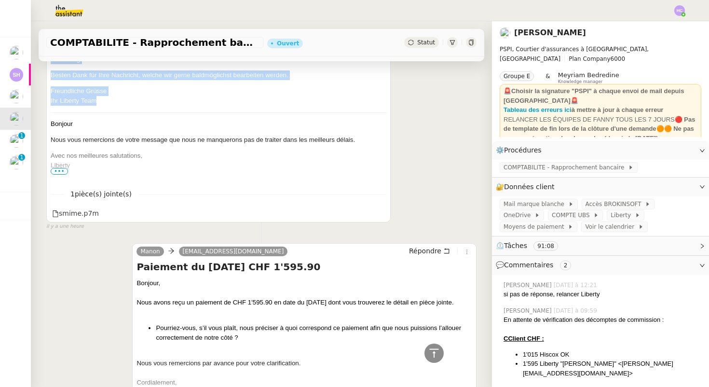
scroll to position [17, 0]
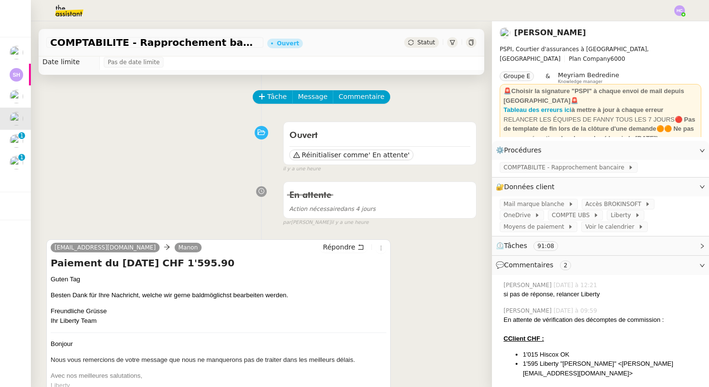
click at [157, 169] on div "Ouvert Réinitialiser comme ' En attente' false il y a une heure" at bounding box center [261, 145] width 430 height 56
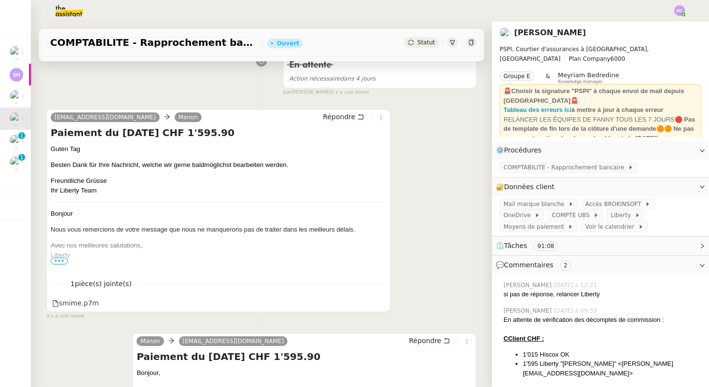
scroll to position [0, 0]
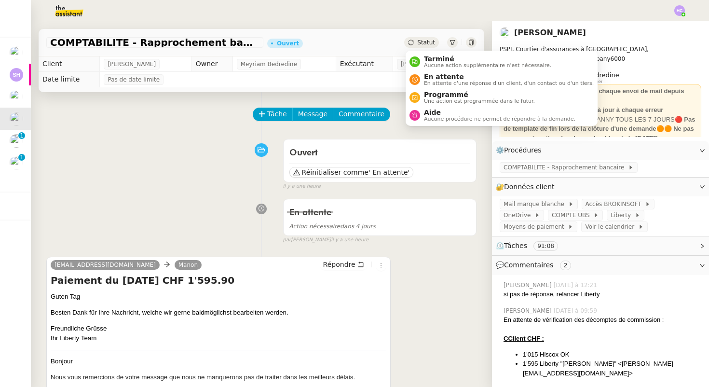
click at [426, 43] on span "Statut" at bounding box center [426, 42] width 18 height 7
click at [431, 80] on span "En attente" at bounding box center [509, 77] width 170 height 8
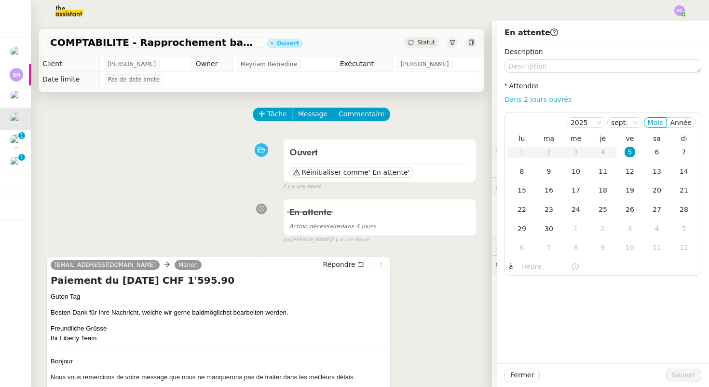
click at [518, 102] on link "Dans 2 jours ouvrés" at bounding box center [537, 99] width 67 height 8
type input "07:00"
click at [683, 375] on span "Sauver" at bounding box center [683, 374] width 24 height 11
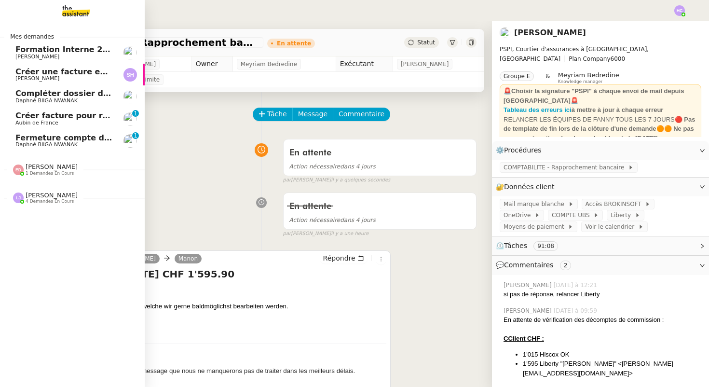
click at [48, 115] on span "Créer facture pour renouvellement police Cavelan" at bounding box center [123, 115] width 217 height 9
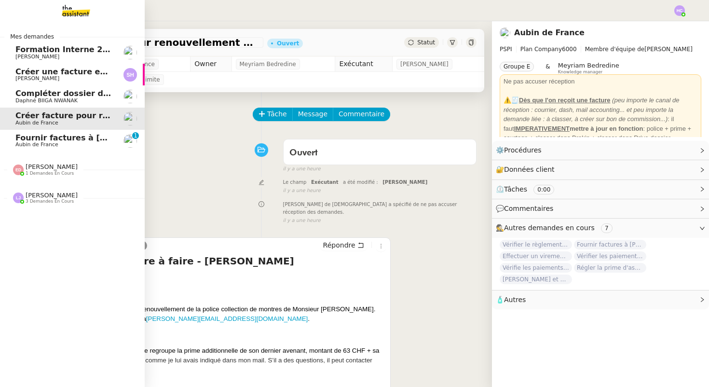
click at [37, 139] on span "Fournir factures à [PERSON_NAME]" at bounding box center [91, 137] width 152 height 9
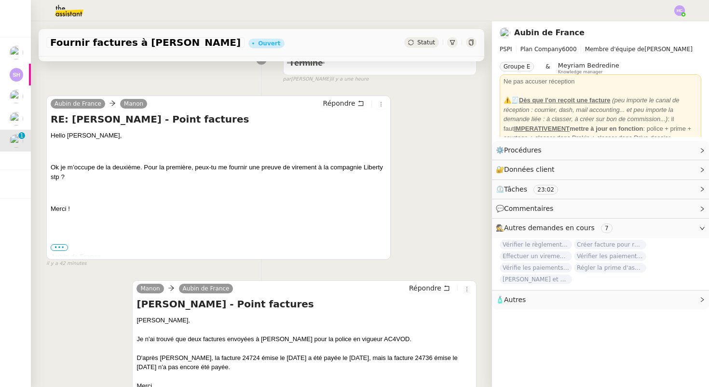
scroll to position [280, 0]
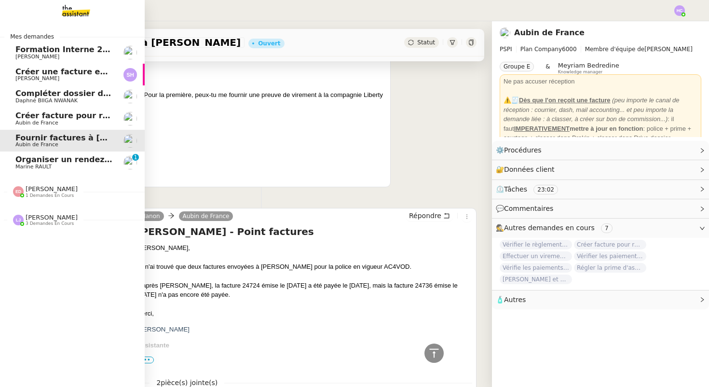
click at [57, 159] on span "Organiser un rendez-vous sur site" at bounding box center [89, 159] width 148 height 9
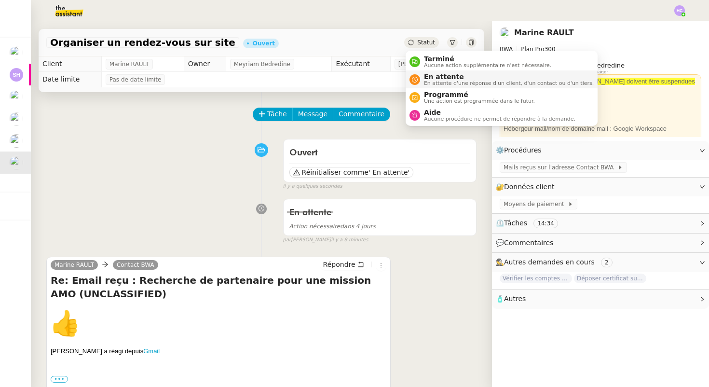
click at [417, 80] on nz-avatar at bounding box center [414, 79] width 11 height 11
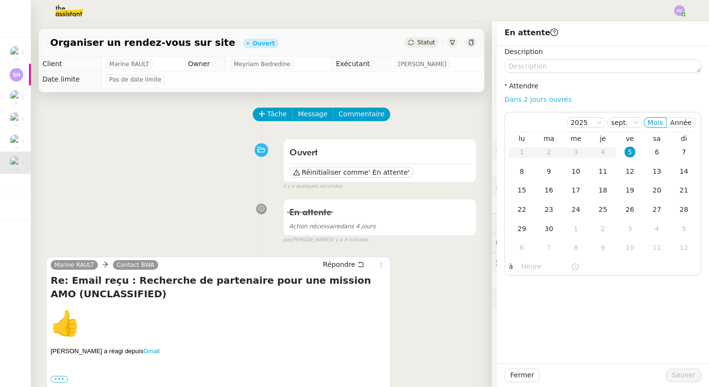
click at [549, 102] on link "Dans 2 jours ouvrés" at bounding box center [537, 99] width 67 height 8
type input "07:00"
click at [693, 373] on span "Sauver" at bounding box center [683, 374] width 24 height 11
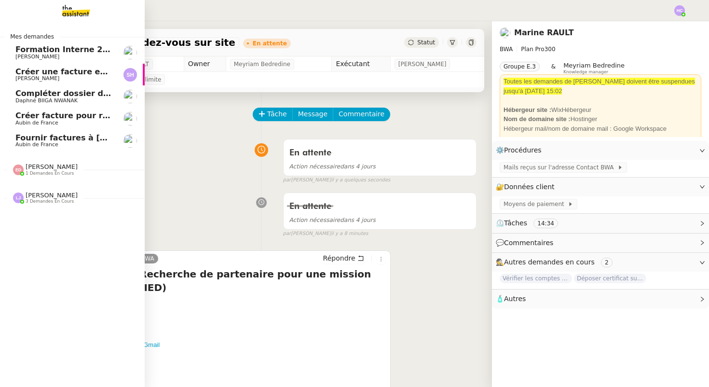
click at [50, 141] on span "Fournir factures à [PERSON_NAME]" at bounding box center [91, 137] width 152 height 9
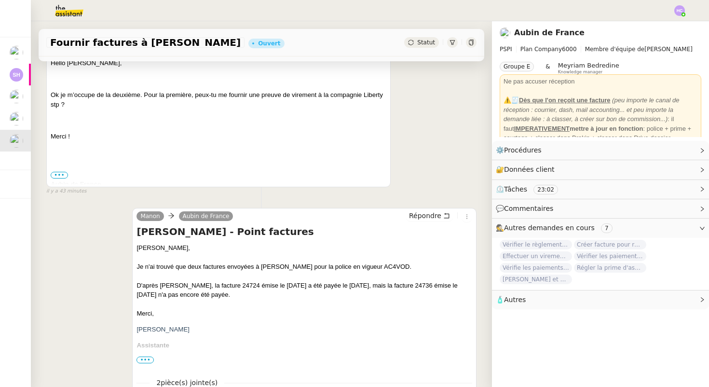
scroll to position [307, 0]
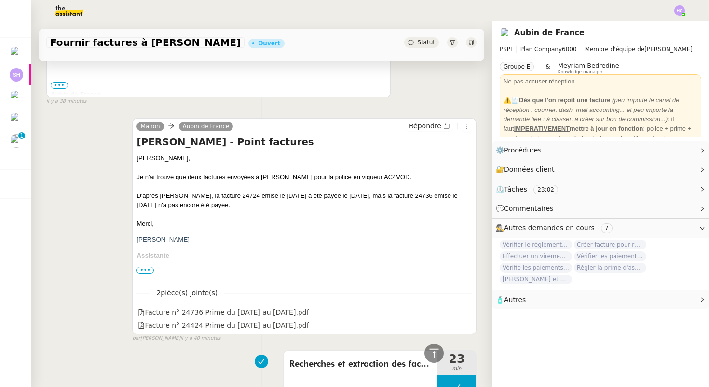
scroll to position [284, 0]
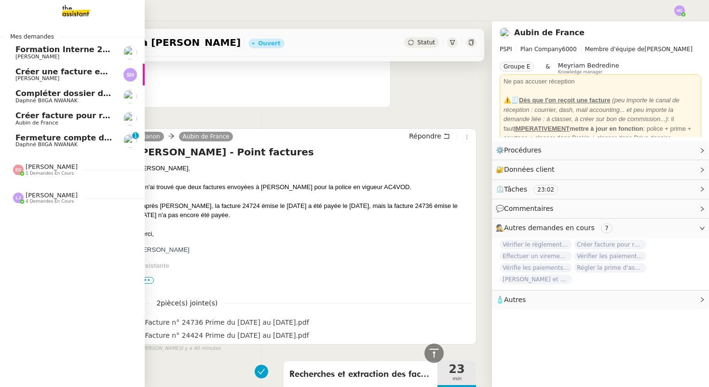
click at [50, 117] on span "Créer facture pour renouvellement police Cavelan" at bounding box center [123, 115] width 217 height 9
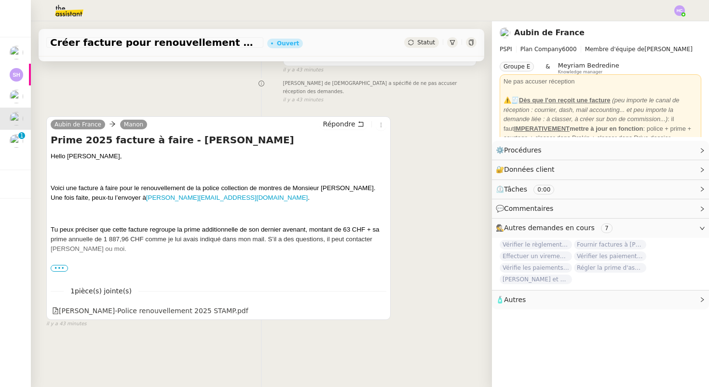
scroll to position [100, 0]
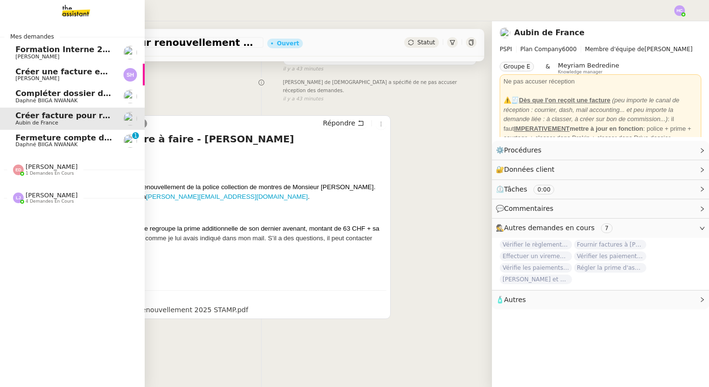
click at [84, 139] on span "Fermeture compte domiciliation Kandbaz" at bounding box center [105, 137] width 180 height 9
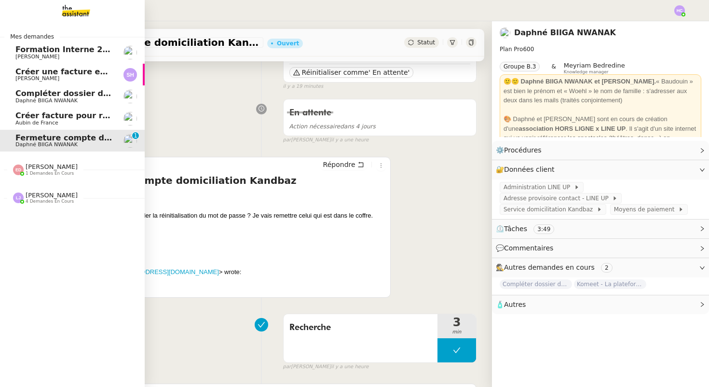
click at [26, 118] on span "Créer facture pour renouvellement police Cavelan" at bounding box center [123, 115] width 217 height 9
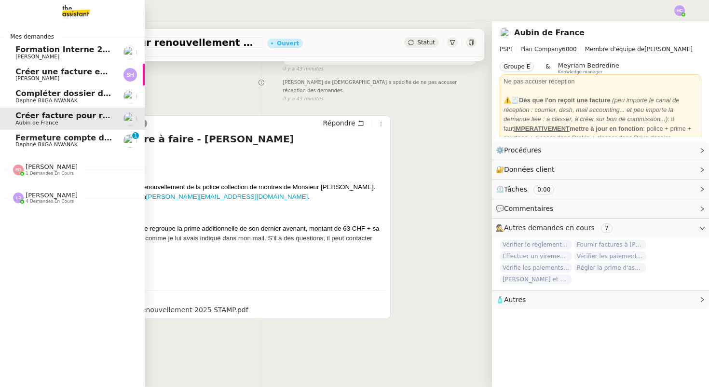
click at [59, 139] on span "Fermeture compte domiciliation Kandbaz" at bounding box center [105, 137] width 180 height 9
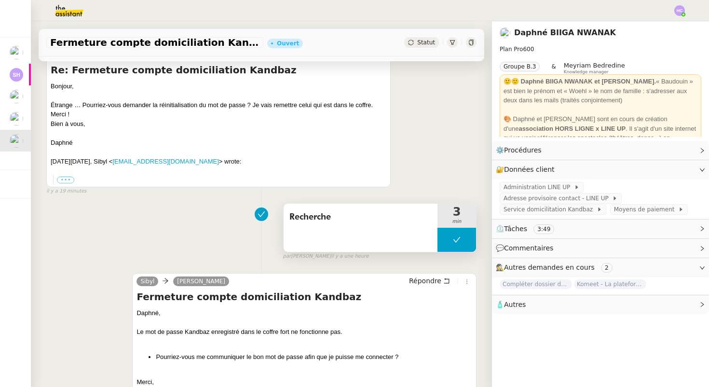
scroll to position [226, 0]
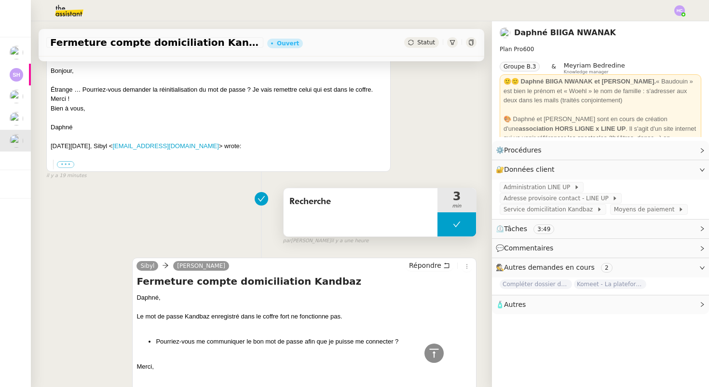
click at [466, 230] on button at bounding box center [456, 224] width 39 height 24
click at [448, 226] on icon at bounding box center [447, 224] width 8 height 8
click at [553, 213] on span "Service domicilitation Kandbaz" at bounding box center [549, 209] width 93 height 10
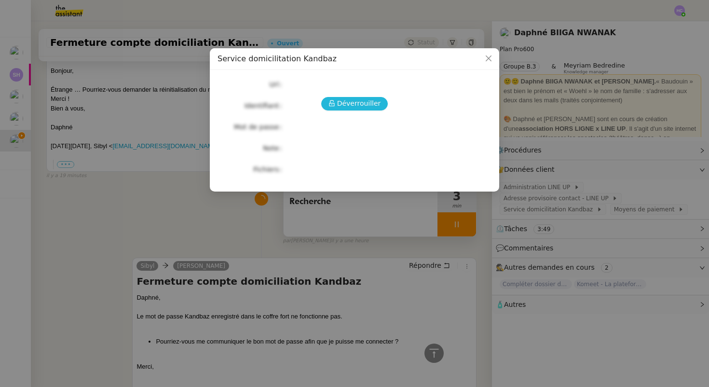
click at [350, 101] on span "Déverrouiller" at bounding box center [359, 103] width 44 height 11
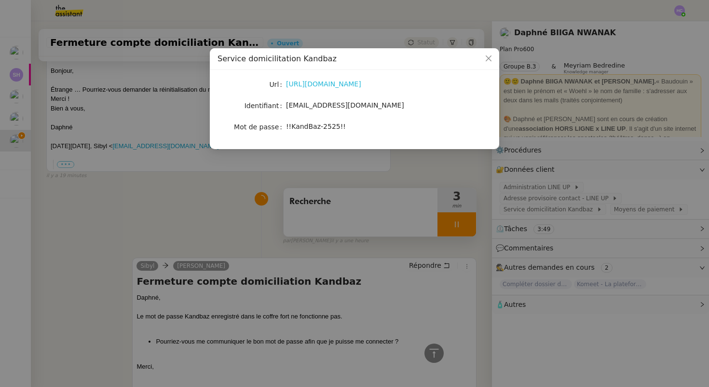
click at [333, 82] on link "https://my.kandbaz.com" at bounding box center [323, 84] width 75 height 8
click at [302, 103] on span "admin@wearelineup.com" at bounding box center [345, 105] width 118 height 8
copy span "admin@wearelineup.com"
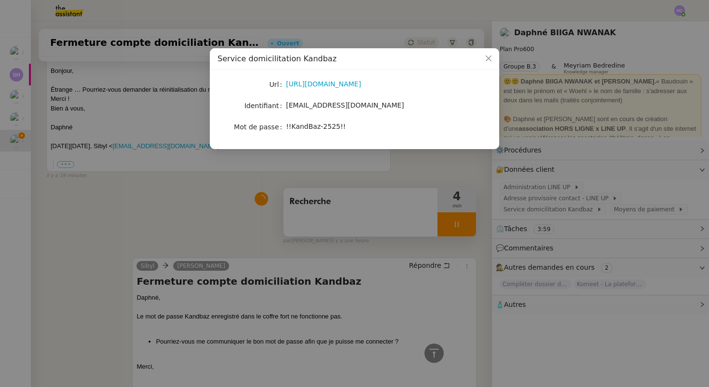
click at [306, 127] on span "!!KandBaz-2525!!" at bounding box center [316, 126] width 60 height 8
copy span "!!KandBaz-2525!!"
click at [227, 197] on nz-modal-container "Service domicilitation Kandbaz Url https://my.kandbaz.com Identifiant admin@wea…" at bounding box center [354, 193] width 709 height 387
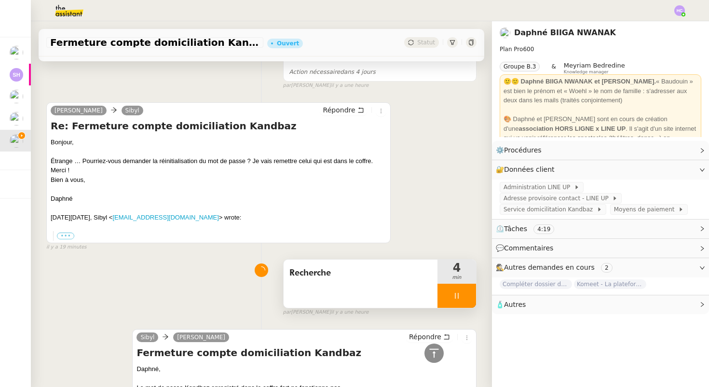
scroll to position [118, 0]
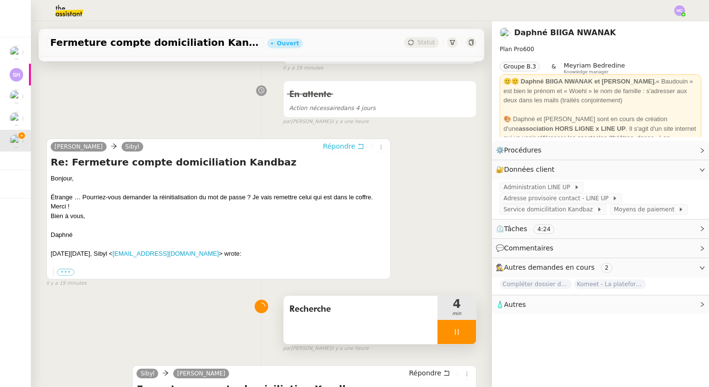
click at [350, 147] on span "Répondre" at bounding box center [339, 146] width 32 height 10
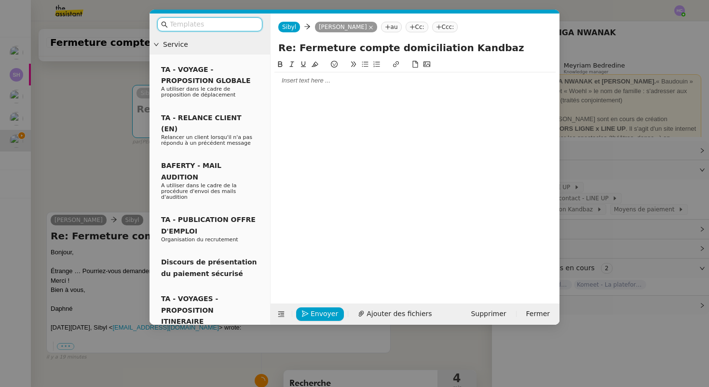
click at [289, 80] on div at bounding box center [414, 80] width 281 height 9
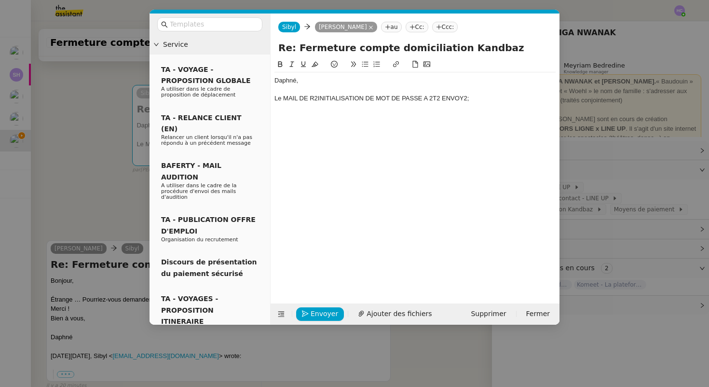
drag, startPoint x: 493, startPoint y: 96, endPoint x: 283, endPoint y: 100, distance: 209.7
click at [283, 100] on div "Le MAIL DE R2INITIALISATION DE MOT DE PASSE A 2T2 ENVOY2;" at bounding box center [414, 98] width 281 height 9
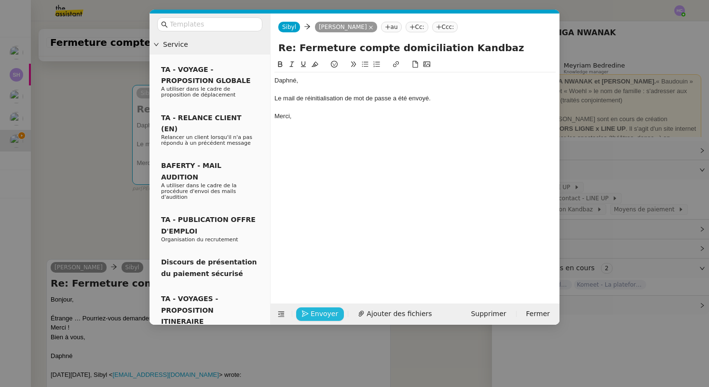
click at [313, 312] on span "Envoyer" at bounding box center [323, 313] width 27 height 11
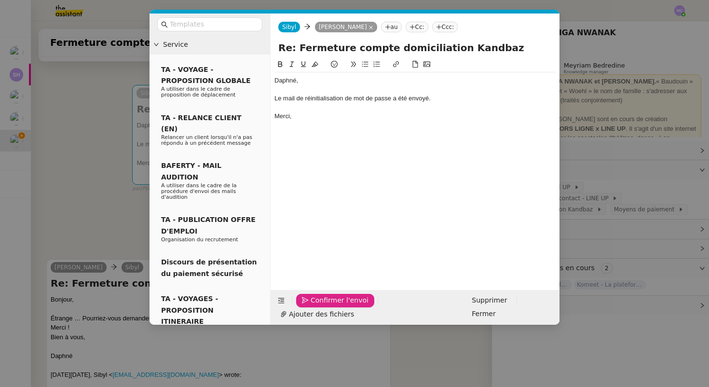
click at [313, 306] on span "Confirmer l'envoi" at bounding box center [339, 300] width 58 height 11
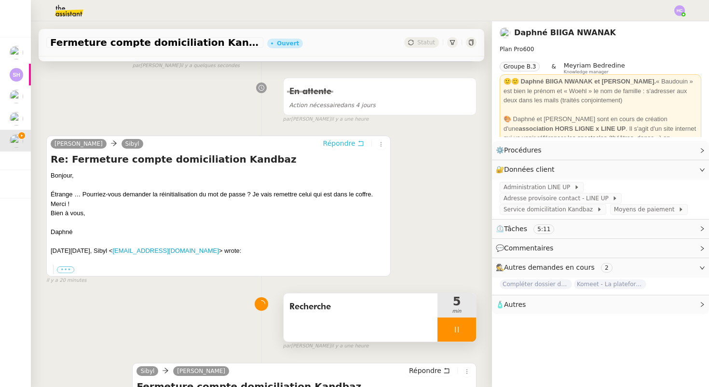
scroll to position [399, 0]
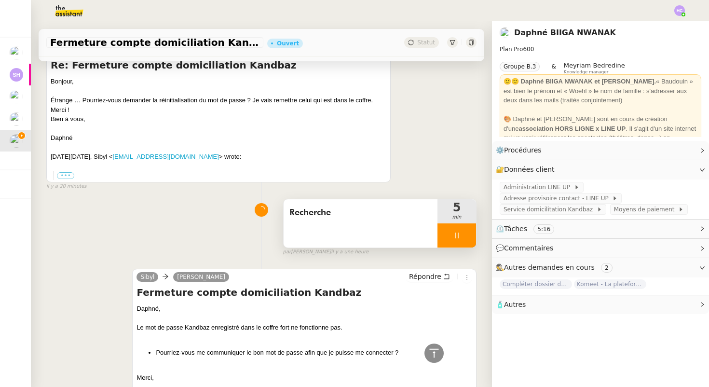
click at [453, 237] on icon at bounding box center [457, 235] width 8 height 8
click at [463, 237] on icon at bounding box center [466, 235] width 8 height 8
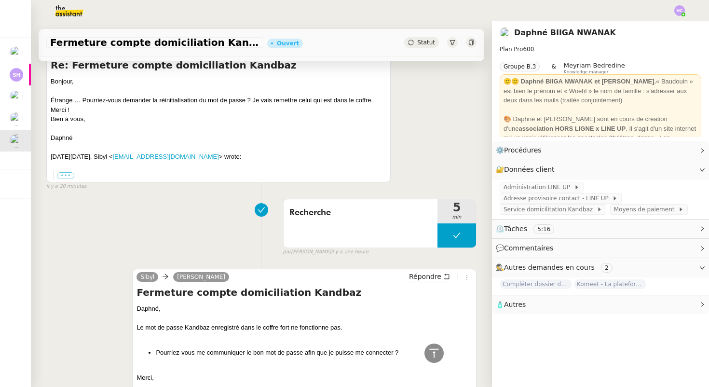
scroll to position [0, 0]
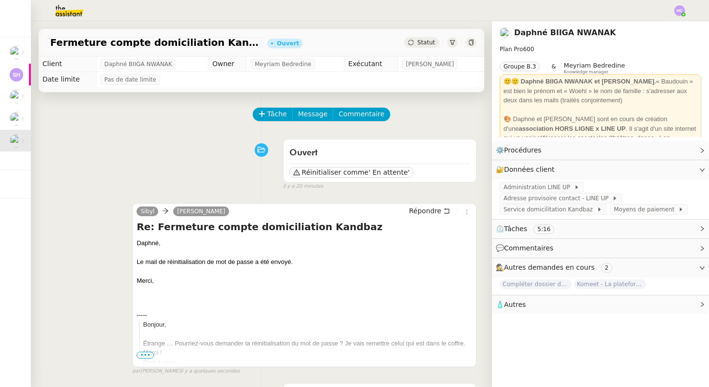
click at [422, 43] on span "Statut" at bounding box center [426, 42] width 18 height 7
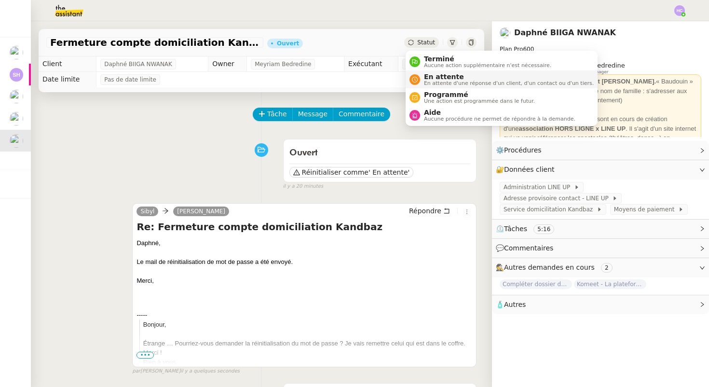
click at [442, 76] on span "En attente" at bounding box center [509, 77] width 170 height 8
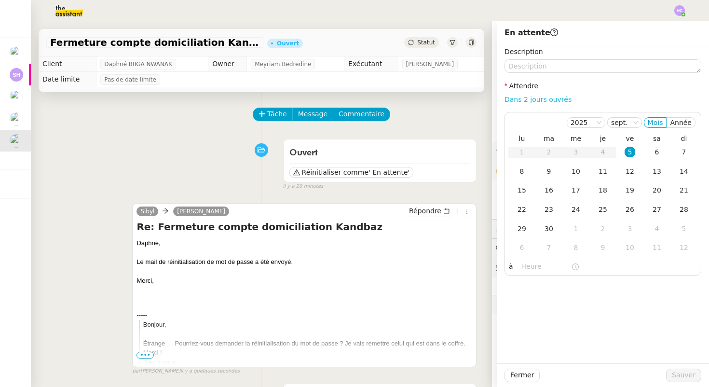
click at [531, 97] on link "Dans 2 jours ouvrés" at bounding box center [537, 99] width 67 height 8
type input "07:00"
click at [680, 378] on span "Sauver" at bounding box center [683, 374] width 24 height 11
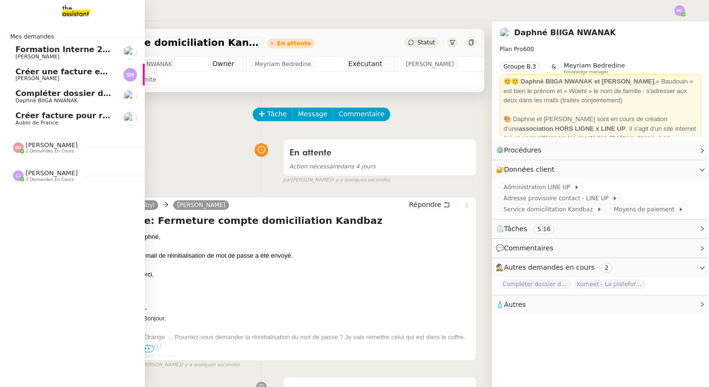
click at [55, 122] on span "Aubin de France" at bounding box center [36, 123] width 43 height 6
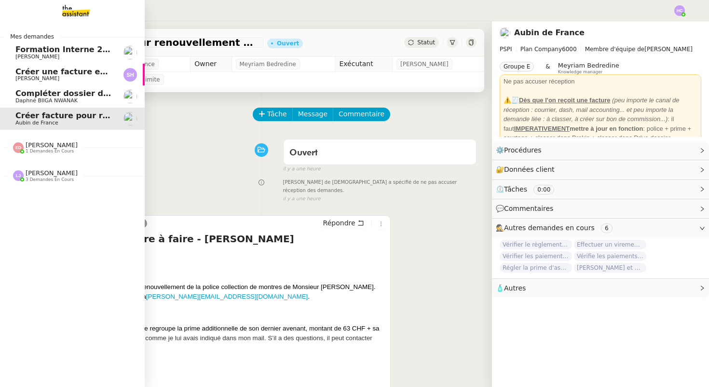
click at [32, 153] on span "1 demandes en cours" at bounding box center [50, 150] width 48 height 5
click at [37, 195] on span "[PERSON_NAME]" at bounding box center [52, 194] width 52 height 7
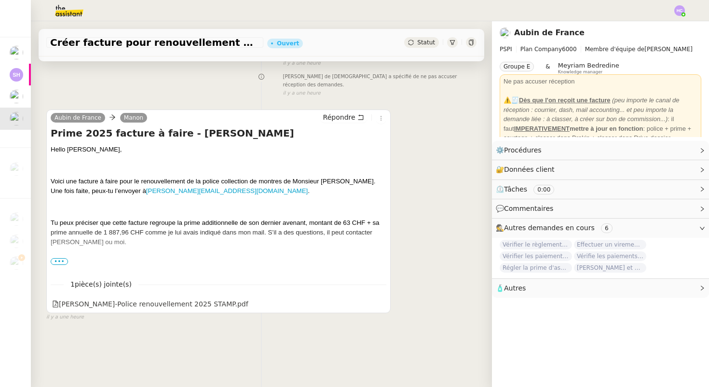
scroll to position [105, 0]
click at [55, 258] on span "•••" at bounding box center [59, 261] width 17 height 7
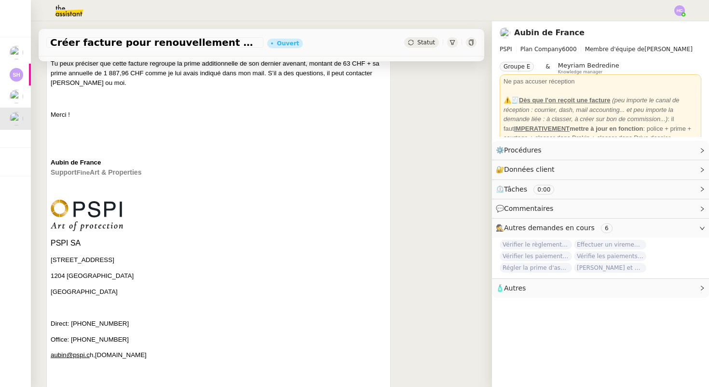
scroll to position [348, 0]
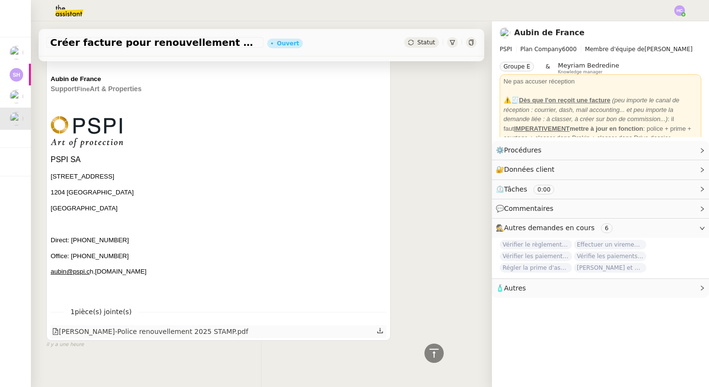
click at [379, 327] on icon at bounding box center [379, 330] width 7 height 7
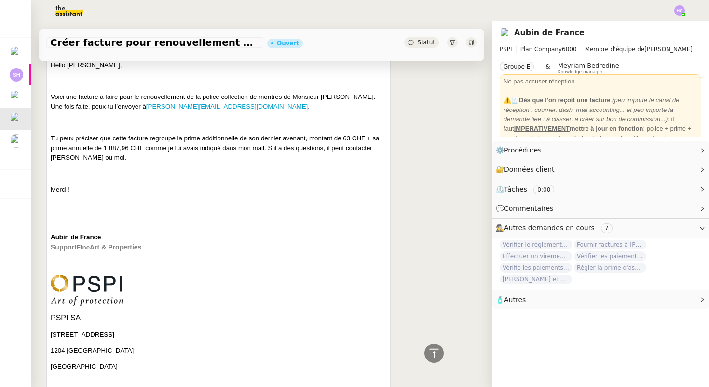
scroll to position [0, 0]
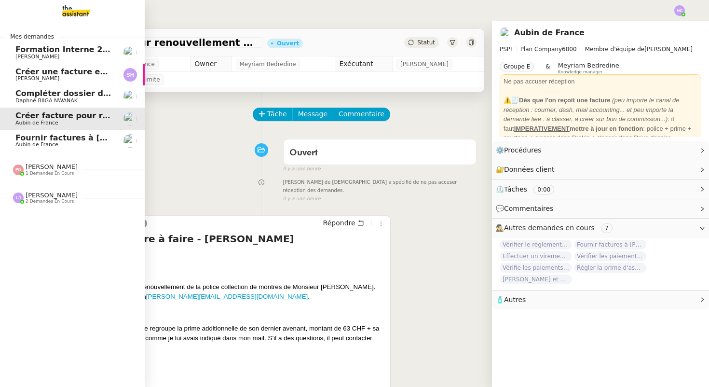
click at [34, 139] on span "Fournir factures à [PERSON_NAME]" at bounding box center [91, 137] width 152 height 9
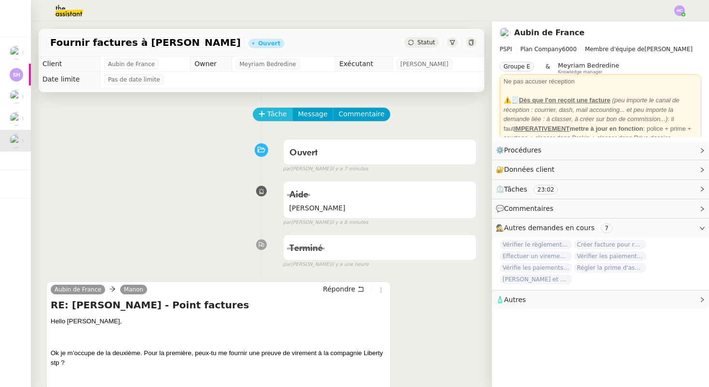
click at [268, 116] on span "Tâche" at bounding box center [277, 113] width 20 height 11
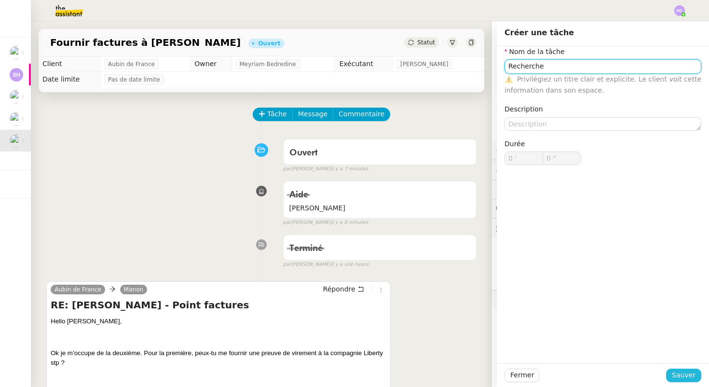
type input "Recherche"
click at [677, 372] on span "Sauver" at bounding box center [683, 374] width 24 height 11
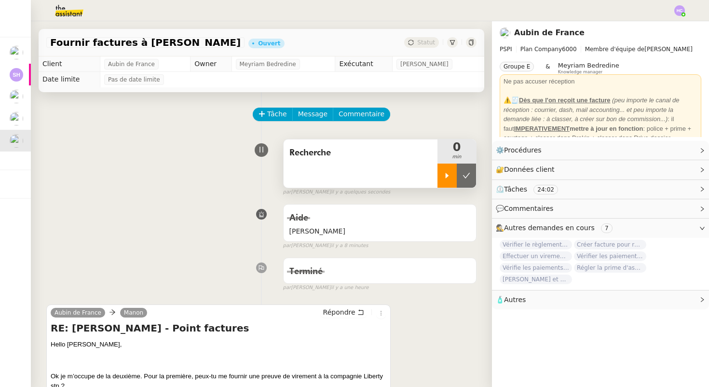
click at [444, 176] on icon at bounding box center [447, 176] width 8 height 8
click at [466, 175] on div at bounding box center [456, 175] width 39 height 24
click at [466, 175] on icon at bounding box center [466, 176] width 8 height 8
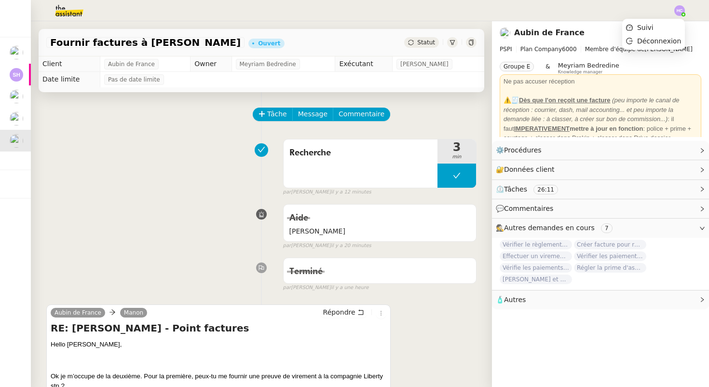
click at [678, 9] on img at bounding box center [679, 10] width 11 height 11
click at [657, 24] on li "Suivi" at bounding box center [653, 27] width 63 height 13
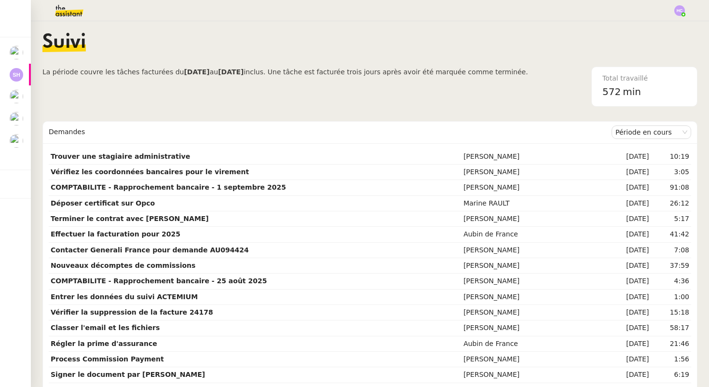
click at [71, 13] on img at bounding box center [61, 10] width 75 height 21
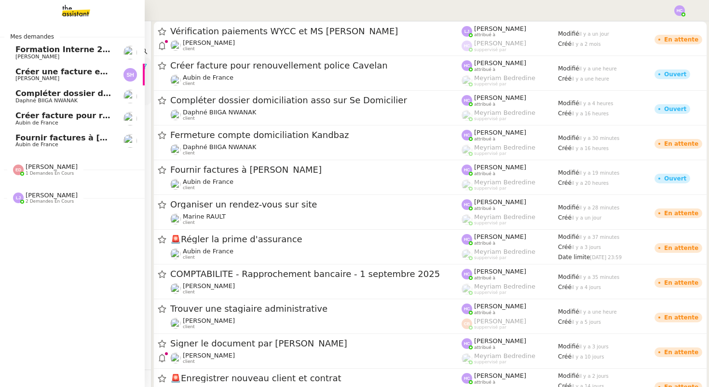
click at [40, 54] on span "[PERSON_NAME]" at bounding box center [37, 57] width 44 height 6
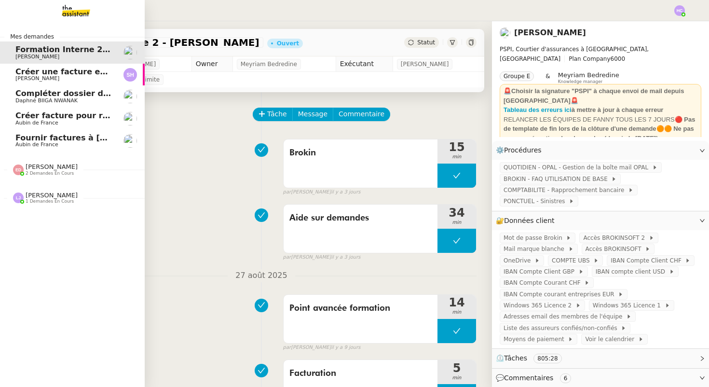
click at [44, 142] on span "Aubin de France" at bounding box center [36, 144] width 43 height 6
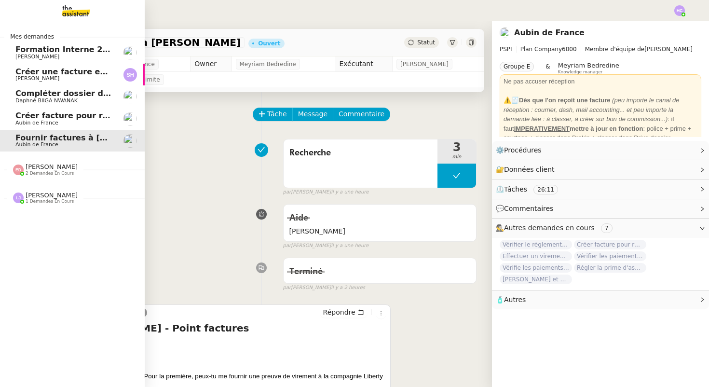
click at [39, 116] on span "Créer facture pour renouvellement police Cavelan" at bounding box center [123, 115] width 217 height 9
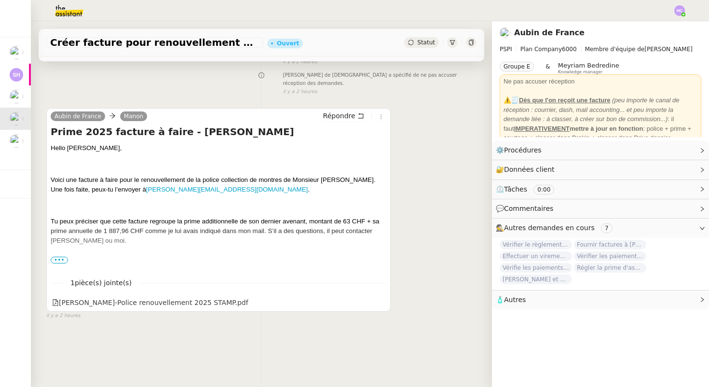
scroll to position [110, 0]
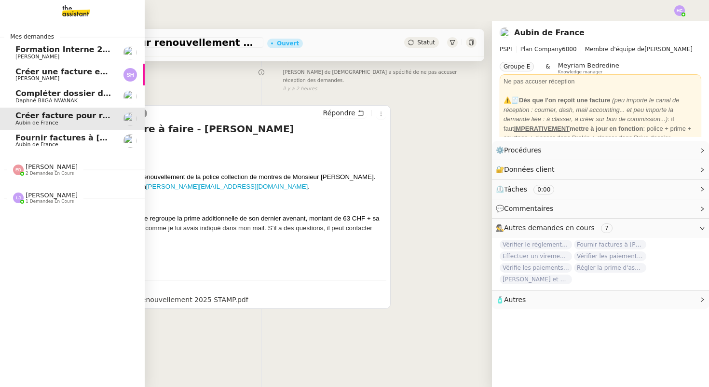
click at [25, 97] on span "Daphné BIIGA NWANAK" at bounding box center [46, 100] width 62 height 6
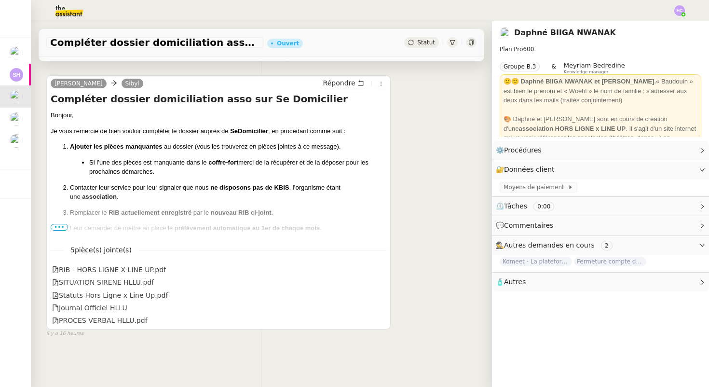
click at [520, 281] on span "Autres" at bounding box center [515, 282] width 22 height 8
click at [524, 299] on span "Créer un email dédié" at bounding box center [533, 298] width 61 height 7
click at [545, 281] on span "🧴 Autres" at bounding box center [593, 281] width 194 height 11
click at [540, 281] on span "🧴 Autres" at bounding box center [593, 281] width 194 height 11
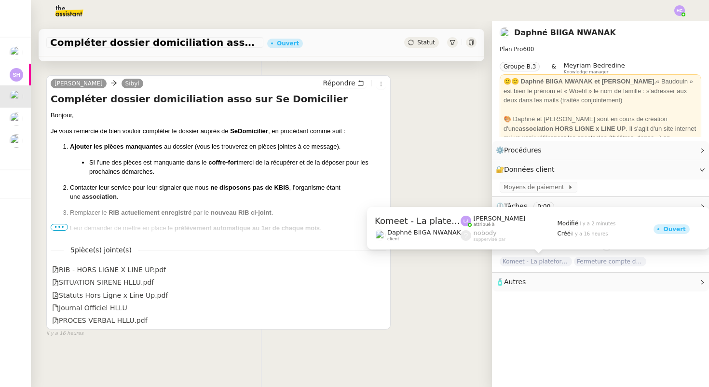
click at [531, 260] on span "Komeet - La plateforme d'engagement solidaire" at bounding box center [535, 261] width 72 height 10
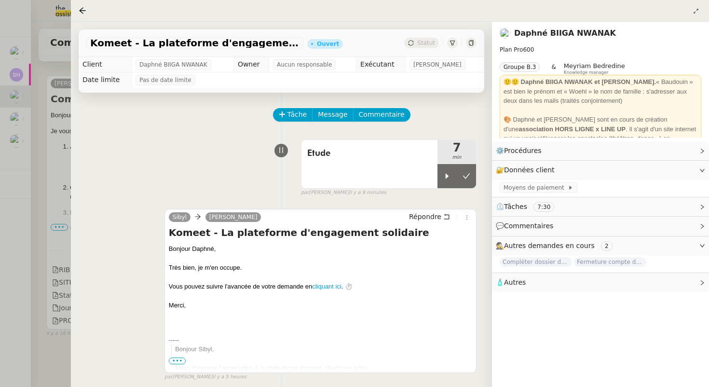
click at [39, 70] on div at bounding box center [354, 193] width 709 height 387
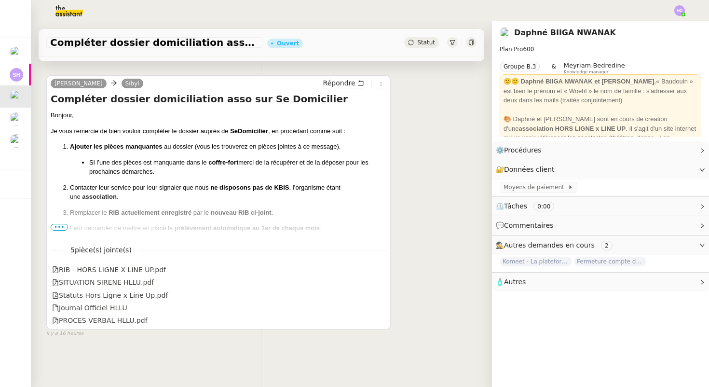
click at [521, 284] on span "Autres" at bounding box center [515, 282] width 22 height 8
click at [58, 228] on span "•••" at bounding box center [59, 227] width 17 height 7
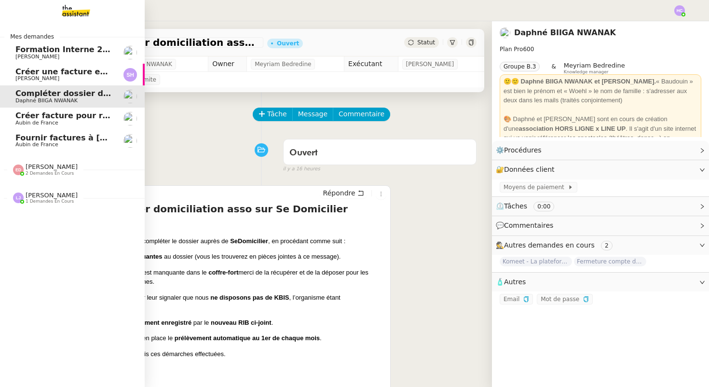
click at [43, 78] on span "[PERSON_NAME]" at bounding box center [63, 79] width 97 height 6
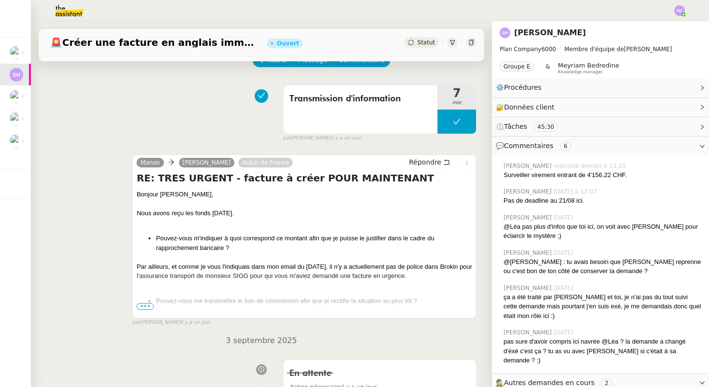
scroll to position [66, 0]
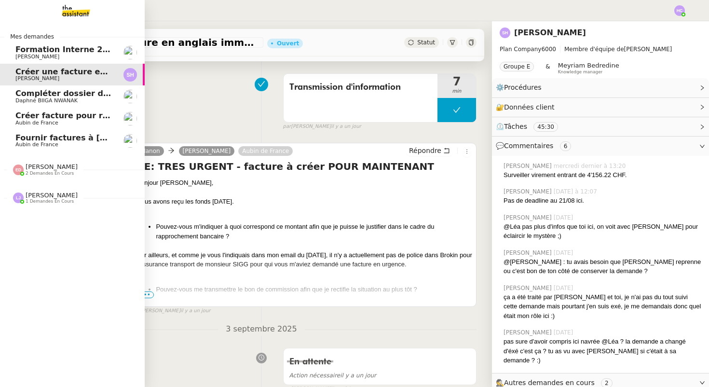
click at [42, 94] on span "Compléter dossier domiciliation asso sur Se Domicilier" at bounding box center [134, 93] width 238 height 9
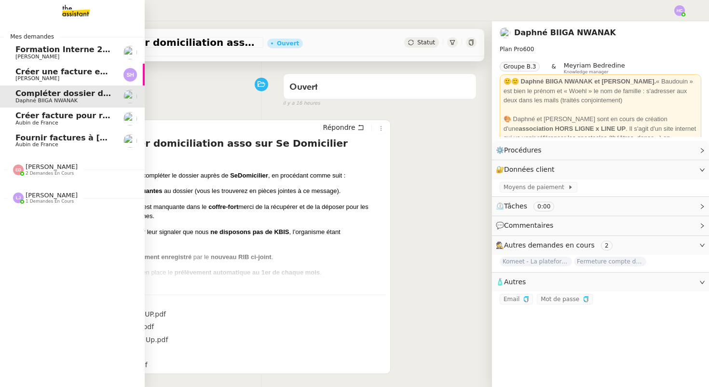
click at [46, 121] on span "Aubin de France" at bounding box center [36, 123] width 43 height 6
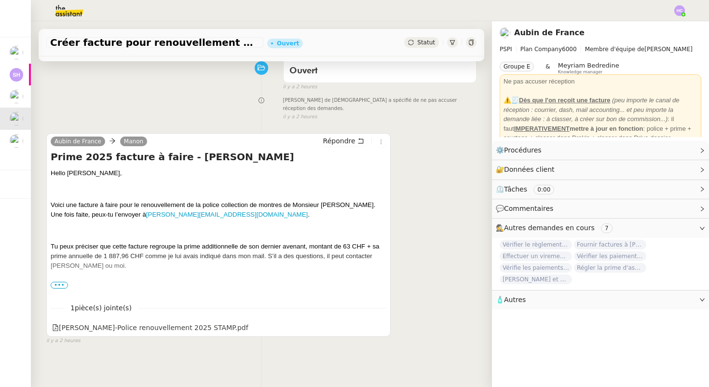
scroll to position [118, 0]
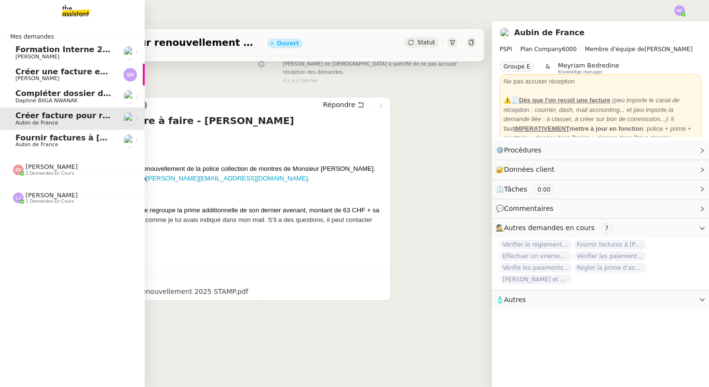
click at [49, 139] on span "Fournir factures à [PERSON_NAME]" at bounding box center [91, 137] width 152 height 9
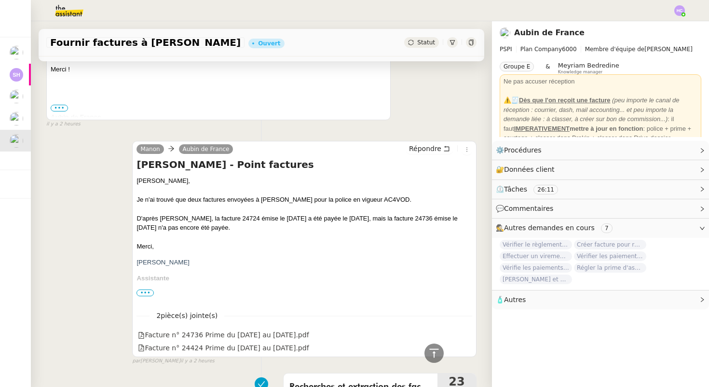
scroll to position [350, 0]
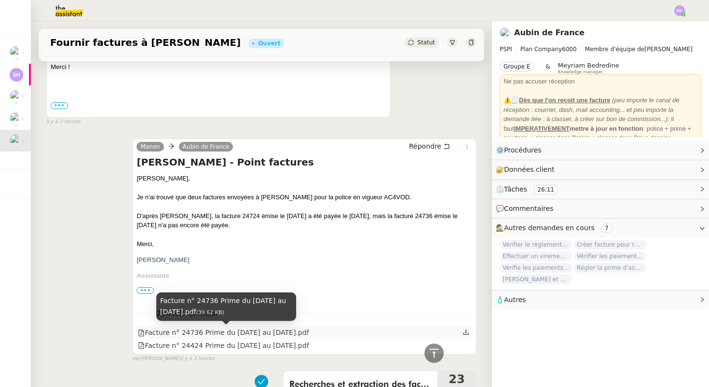
click at [179, 330] on div "Facture n° 24736 Prime du [DATE] au [DATE].pdf" at bounding box center [223, 332] width 171 height 11
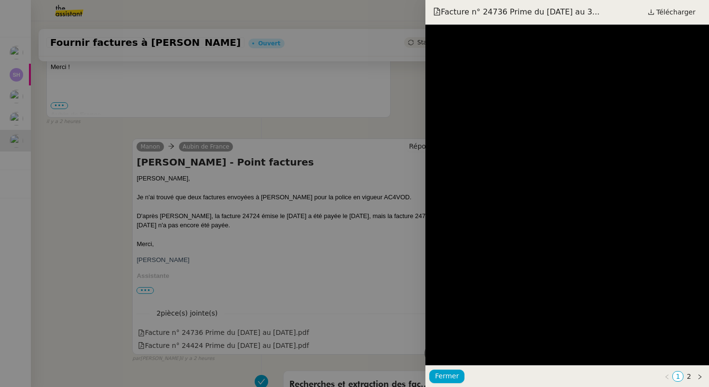
drag, startPoint x: 179, startPoint y: 330, endPoint x: 112, endPoint y: 330, distance: 66.5
click at [173, 330] on div at bounding box center [354, 193] width 709 height 387
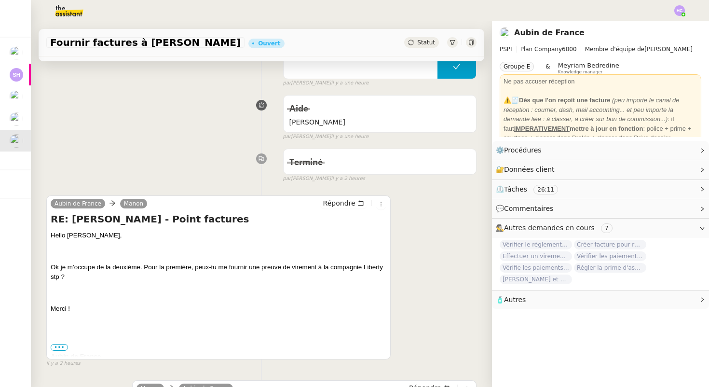
scroll to position [0, 0]
